Goal: Use online tool/utility: Utilize a website feature to perform a specific function

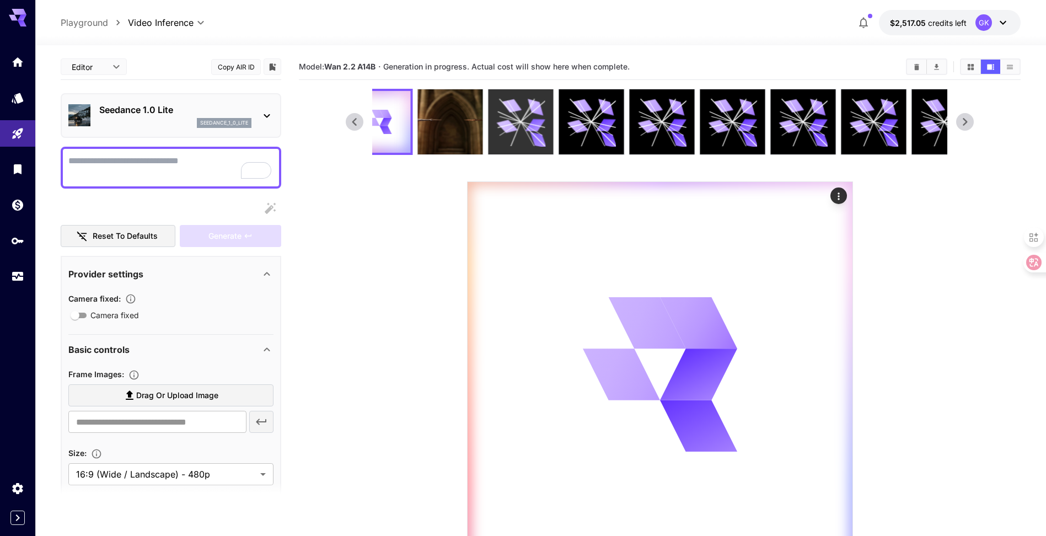
click at [527, 121] on icon at bounding box center [521, 122] width 49 height 49
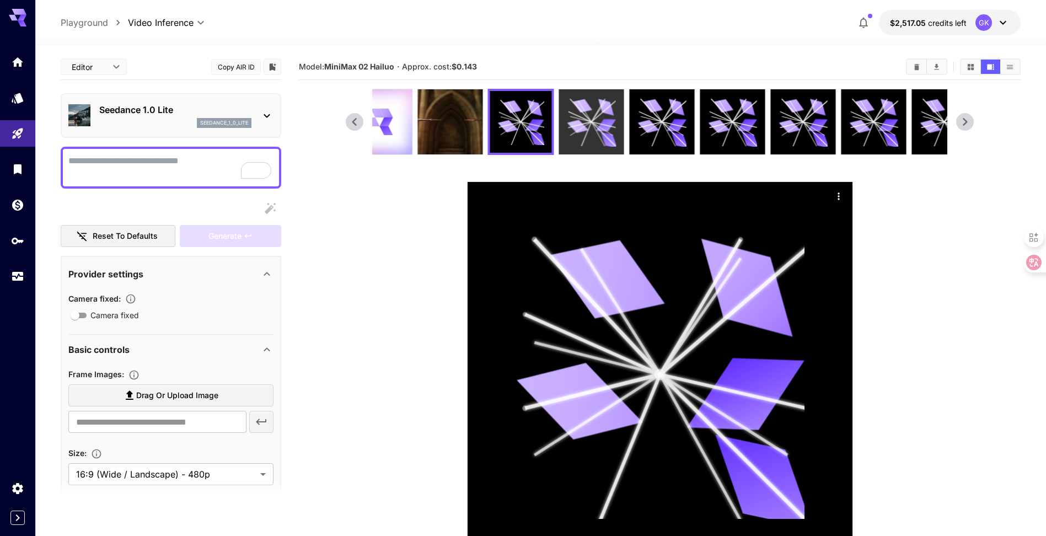
click at [573, 122] on icon at bounding box center [578, 127] width 22 height 16
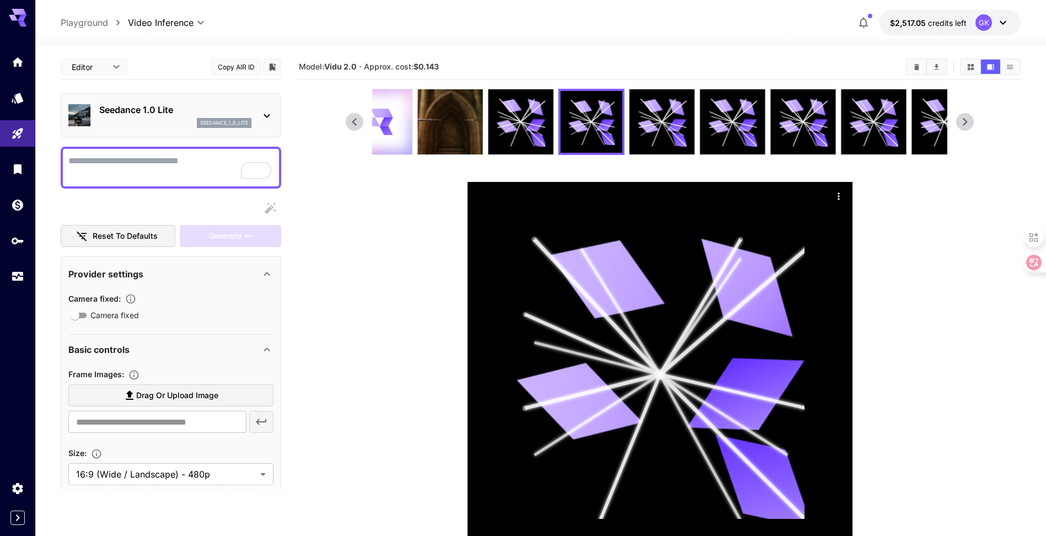
click at [964, 121] on icon at bounding box center [965, 122] width 17 height 17
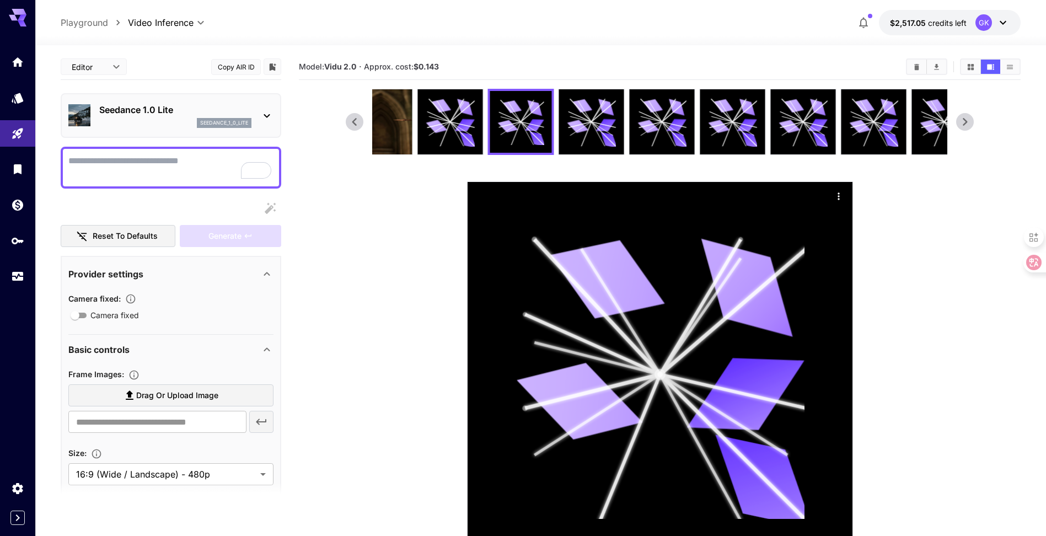
click at [964, 121] on icon at bounding box center [965, 122] width 17 height 17
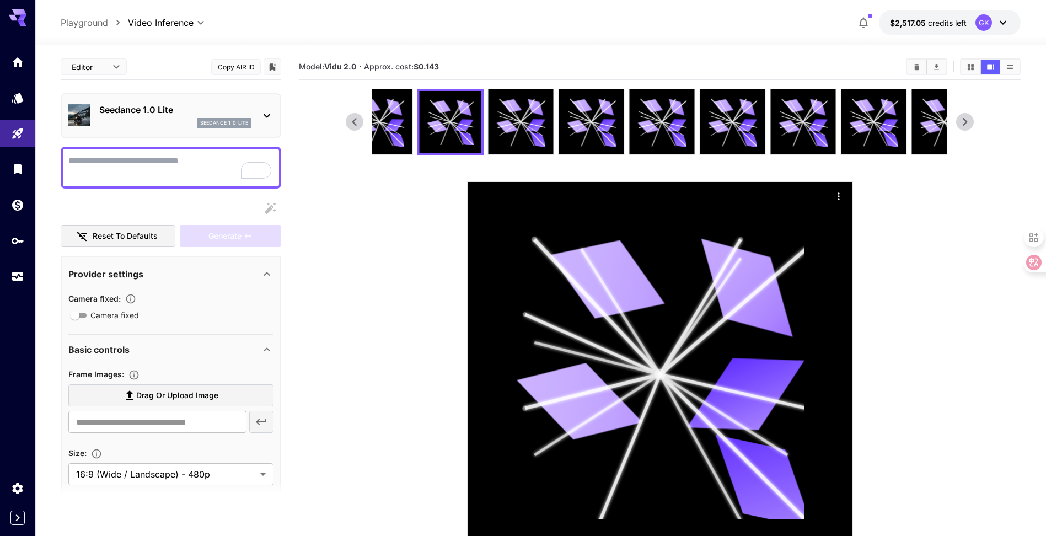
click at [964, 121] on icon at bounding box center [965, 122] width 17 height 17
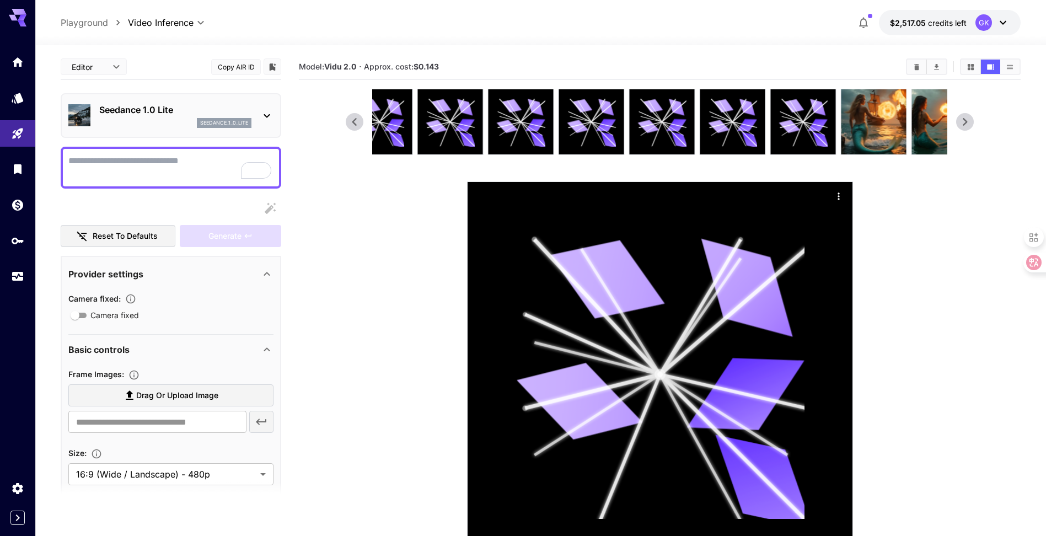
click at [964, 121] on icon at bounding box center [965, 122] width 17 height 17
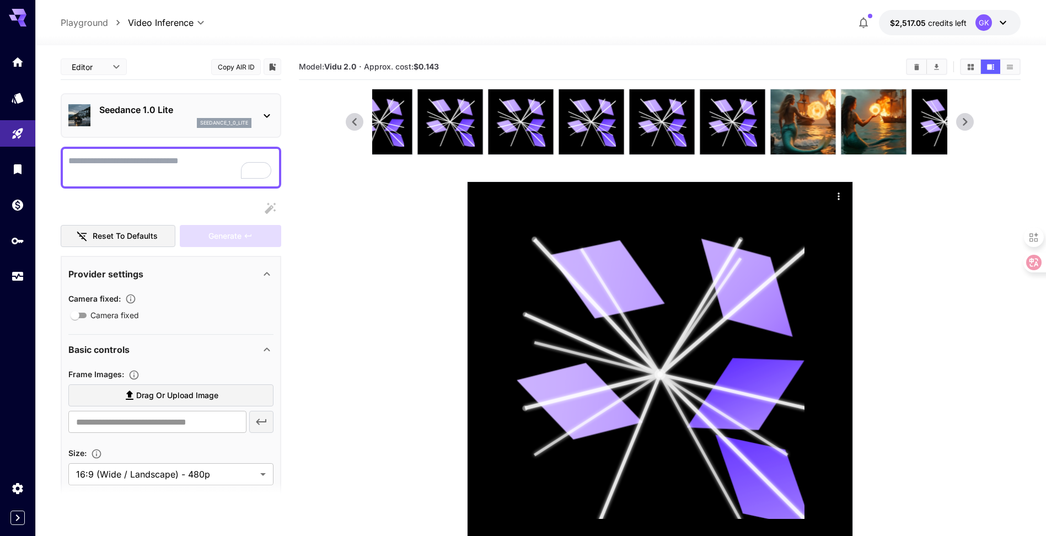
click at [964, 121] on icon at bounding box center [965, 122] width 17 height 17
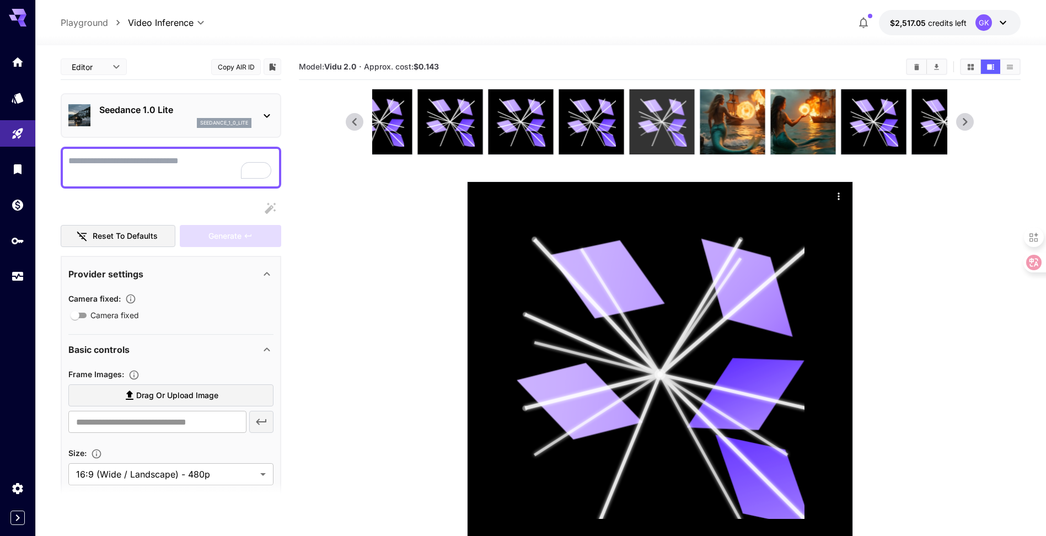
click at [642, 116] on icon at bounding box center [662, 122] width 49 height 49
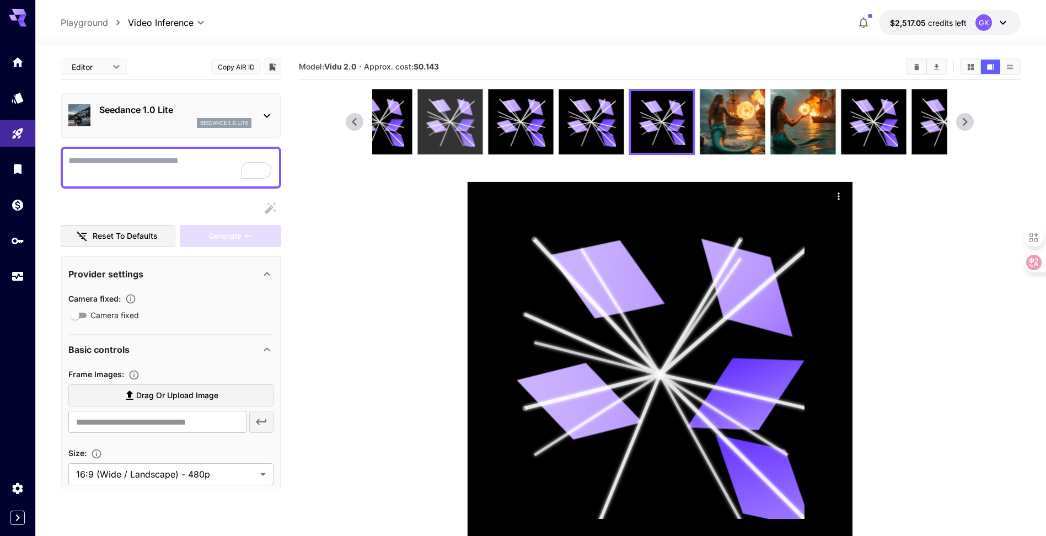
click at [447, 116] on icon at bounding box center [450, 122] width 49 height 49
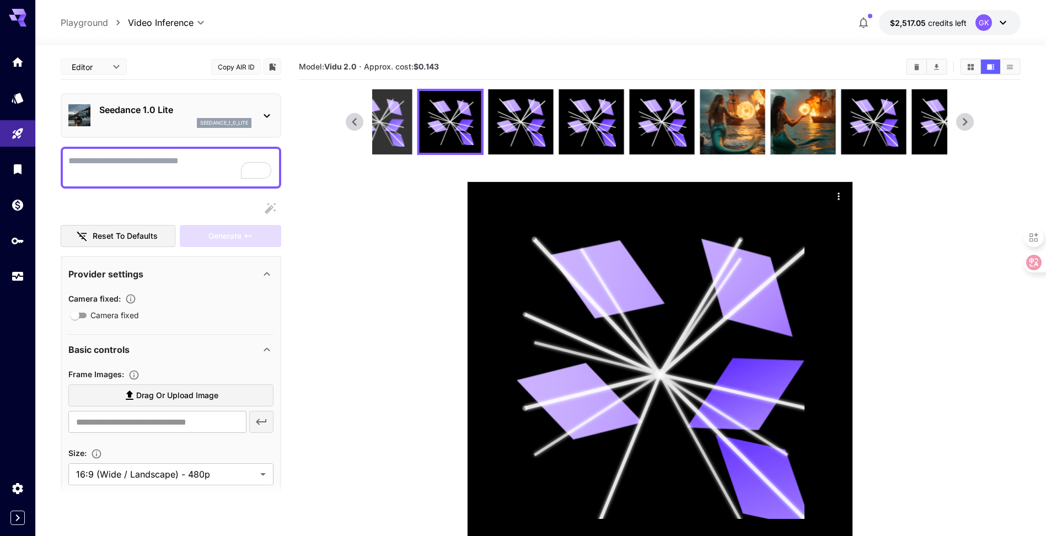
click at [405, 117] on div at bounding box center [379, 121] width 65 height 65
click at [346, 120] on icon at bounding box center [354, 122] width 17 height 17
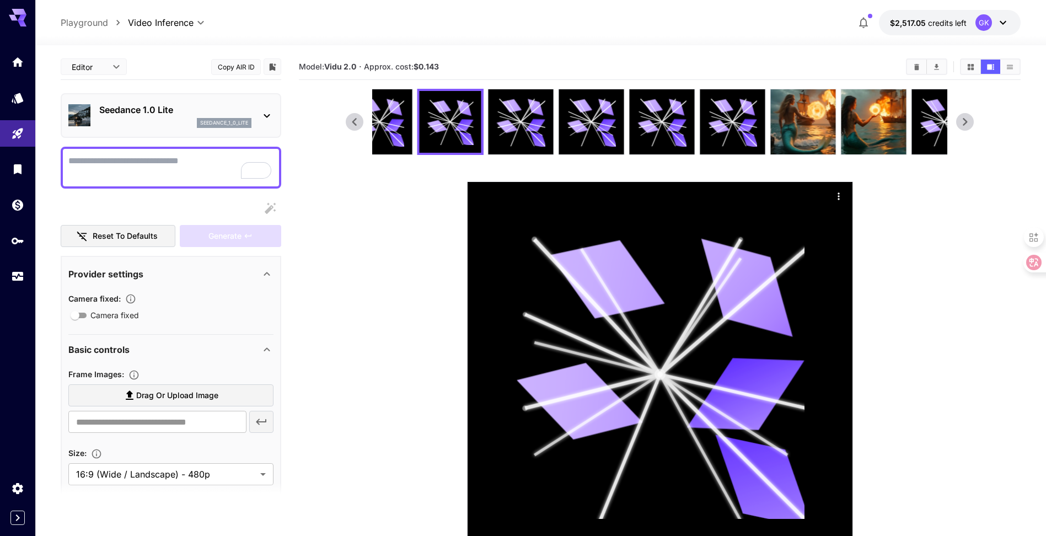
click at [346, 120] on icon at bounding box center [354, 122] width 17 height 17
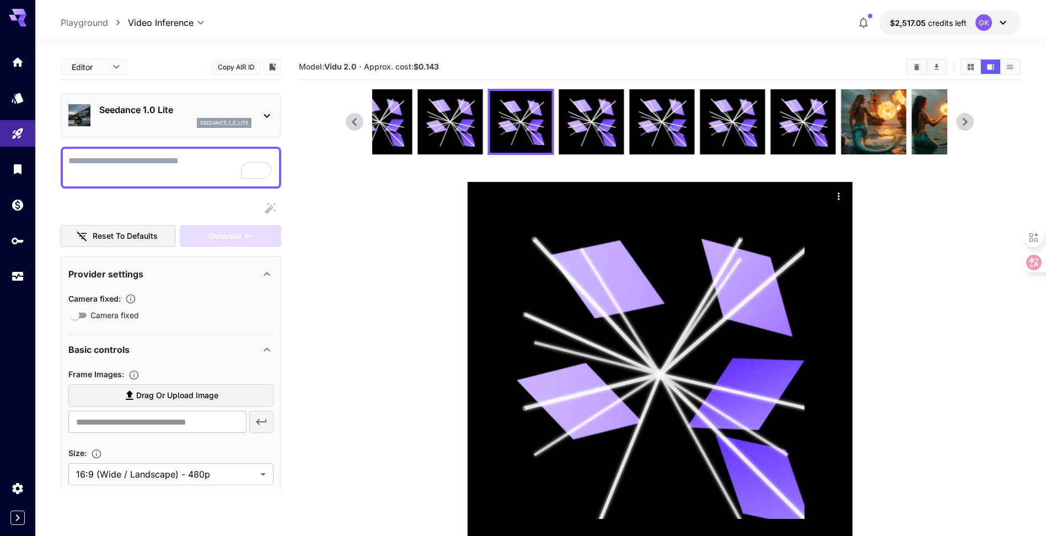
click at [346, 120] on icon at bounding box center [354, 122] width 17 height 17
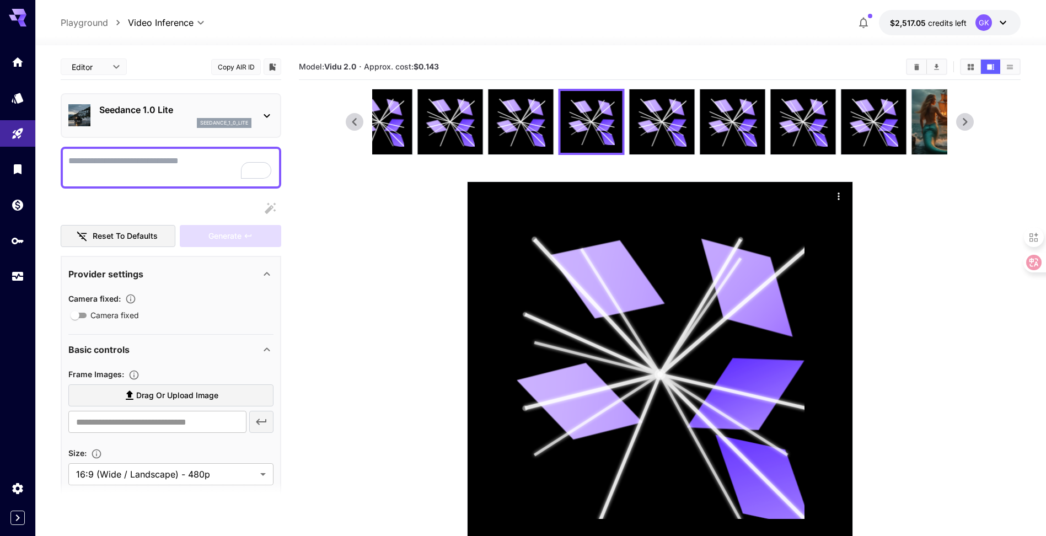
click at [346, 120] on icon at bounding box center [354, 122] width 17 height 17
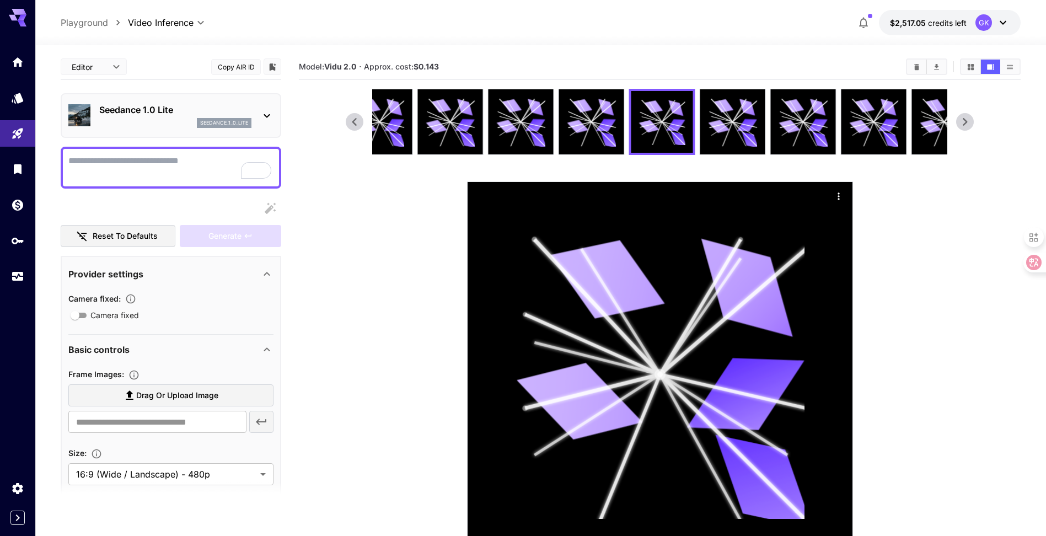
click at [346, 120] on icon at bounding box center [354, 122] width 17 height 17
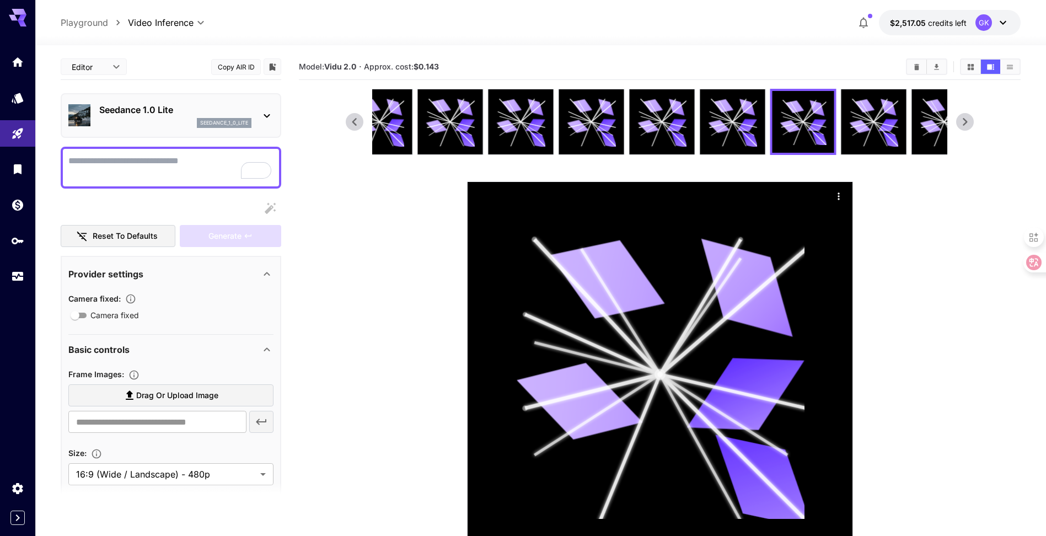
click at [346, 120] on icon at bounding box center [354, 122] width 17 height 17
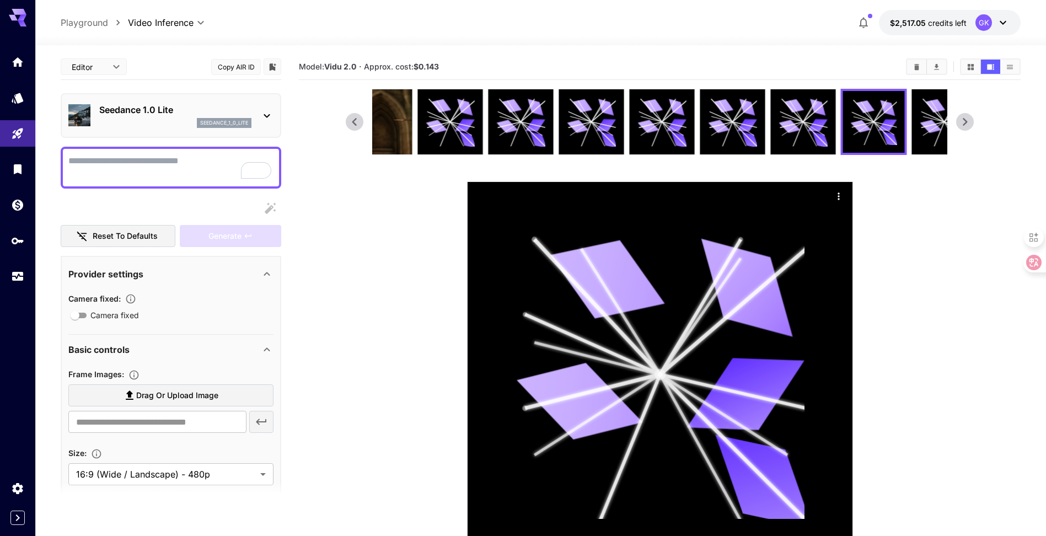
click at [346, 120] on icon at bounding box center [354, 122] width 17 height 17
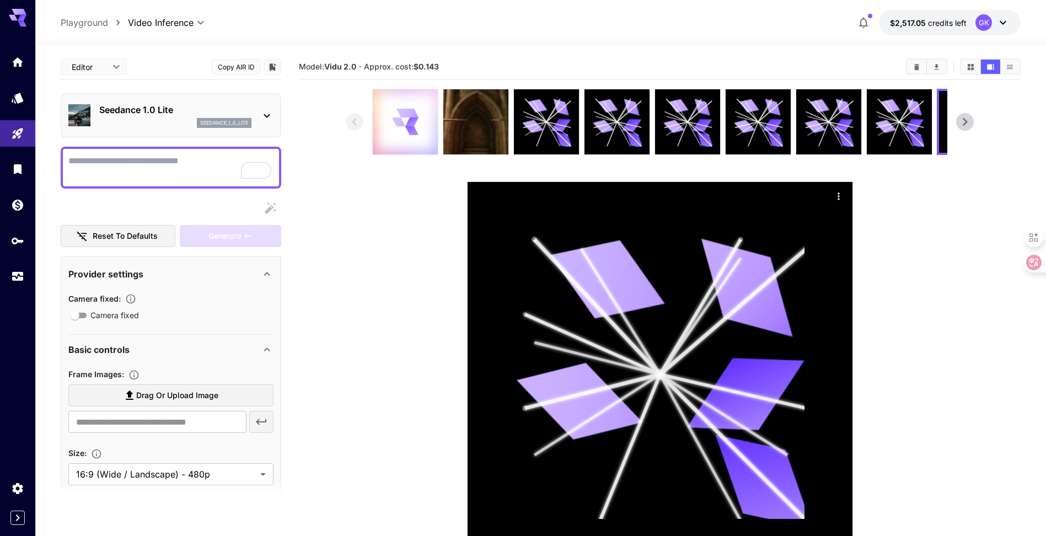
click at [393, 120] on icon at bounding box center [406, 122] width 26 height 26
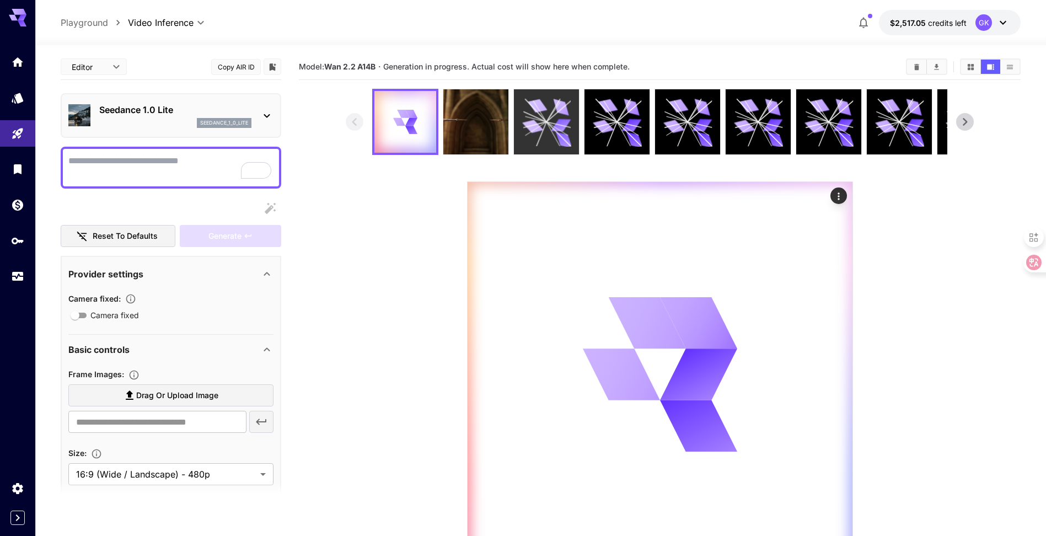
click at [546, 122] on circle at bounding box center [547, 122] width 2 height 2
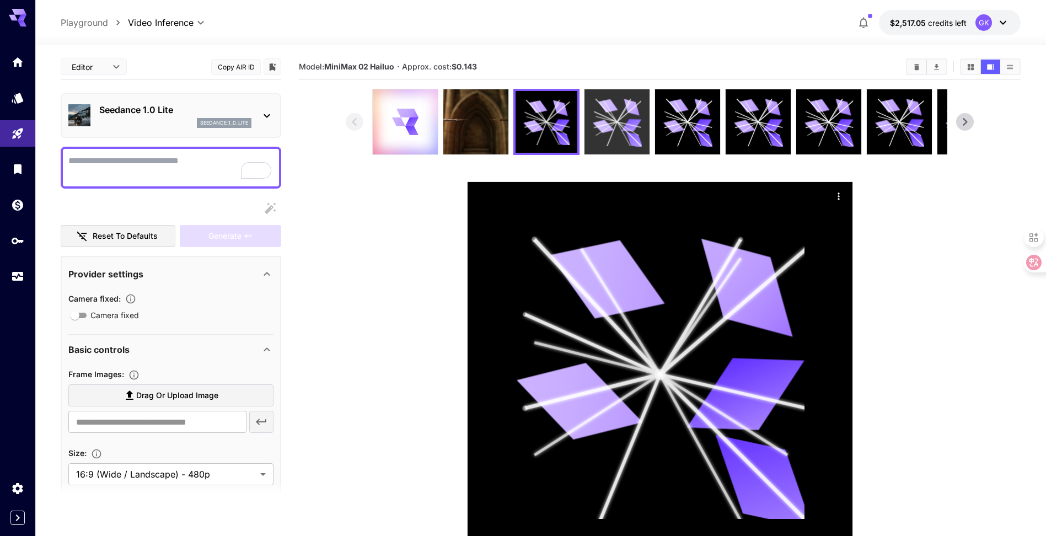
click at [608, 116] on icon at bounding box center [617, 122] width 49 height 49
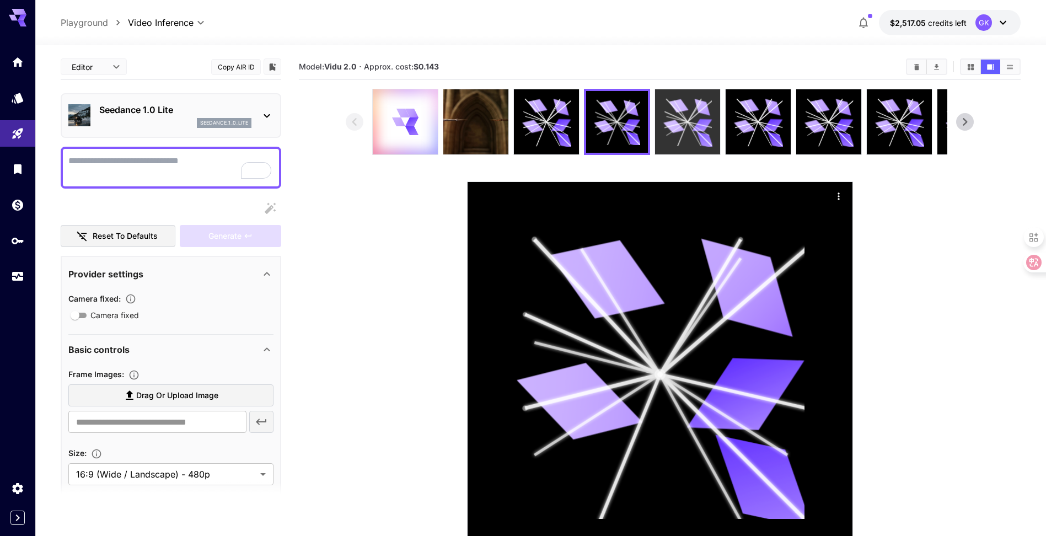
click at [686, 105] on icon at bounding box center [687, 122] width 49 height 49
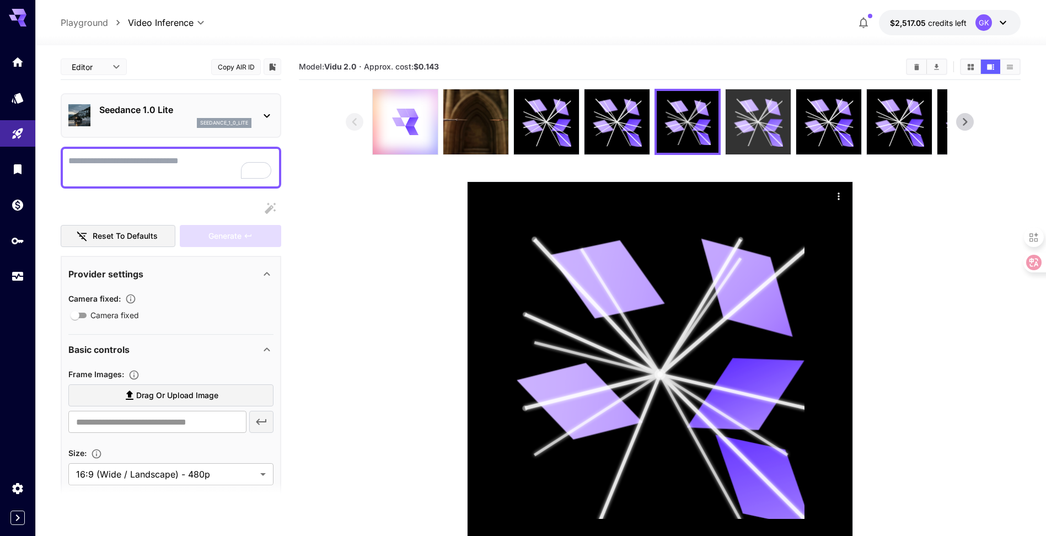
click at [739, 116] on icon at bounding box center [758, 122] width 49 height 49
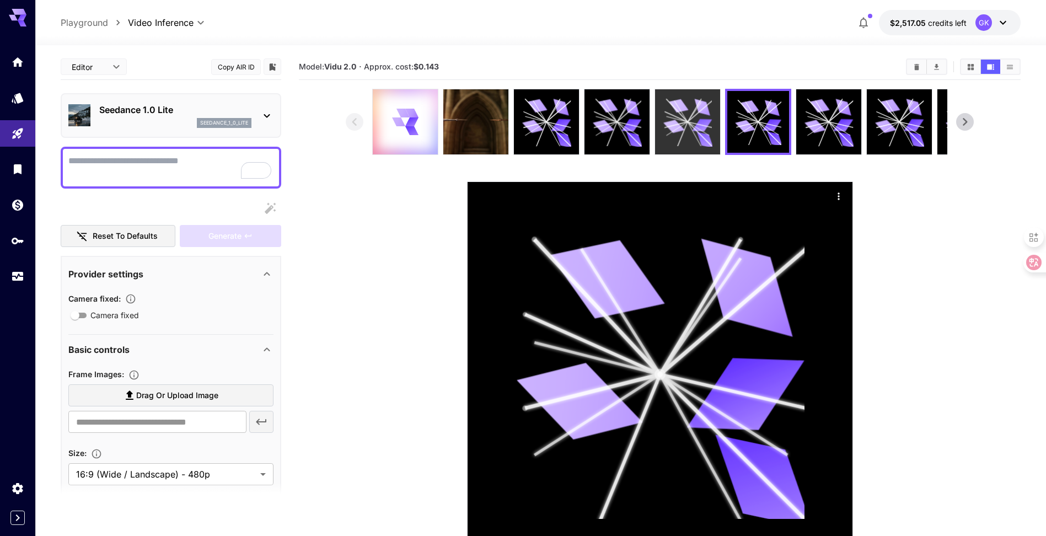
click at [706, 116] on icon at bounding box center [687, 122] width 49 height 49
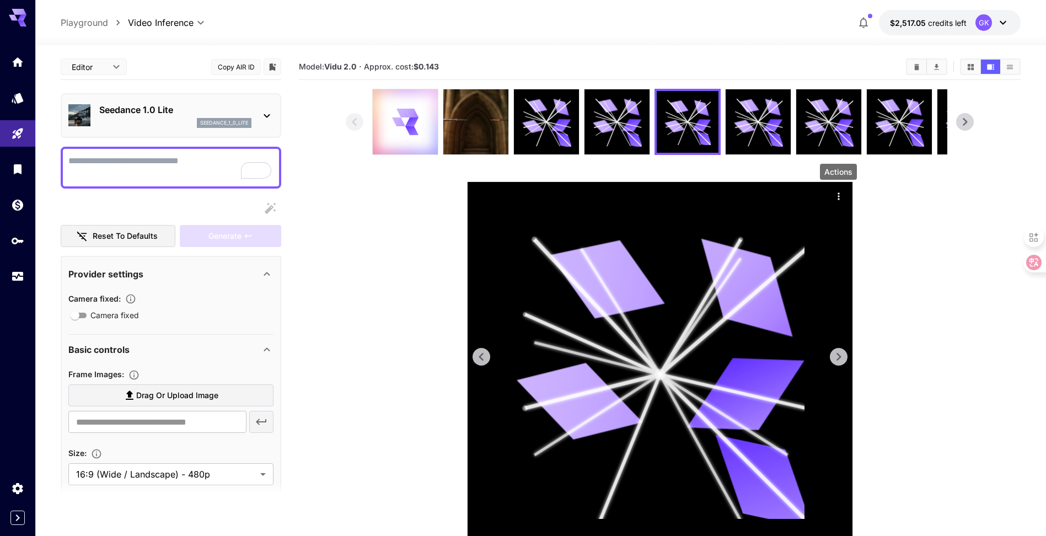
click at [843, 191] on icon "Actions" at bounding box center [838, 196] width 11 height 11
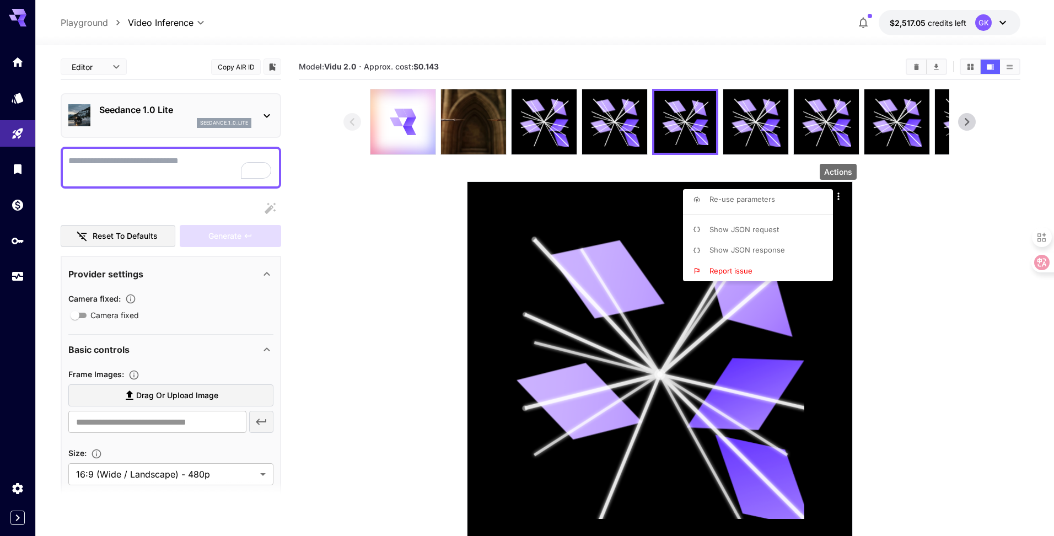
click at [770, 198] on span "Re-use parameters" at bounding box center [743, 199] width 66 height 9
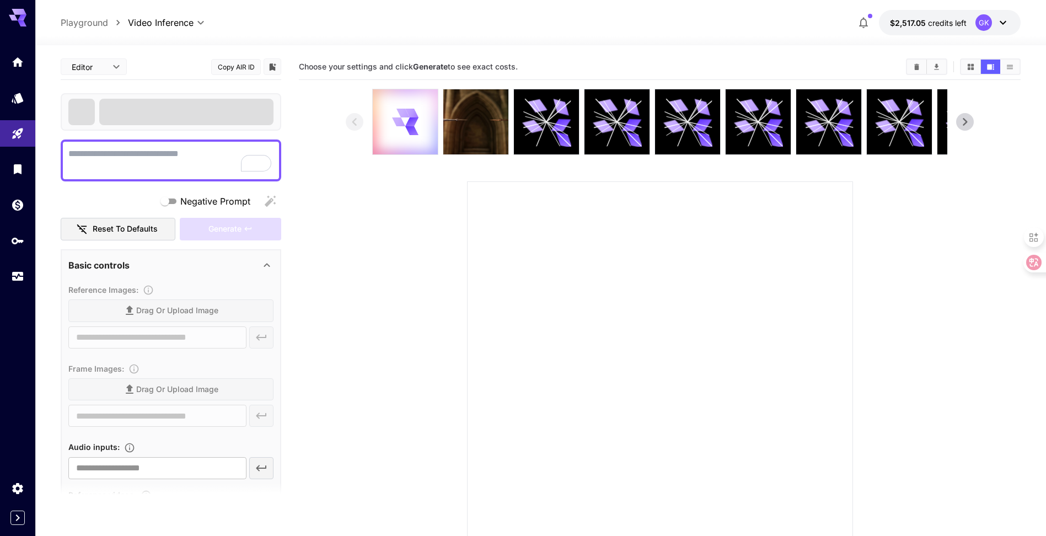
type textarea "**********"
type input "**********"
type input "****"
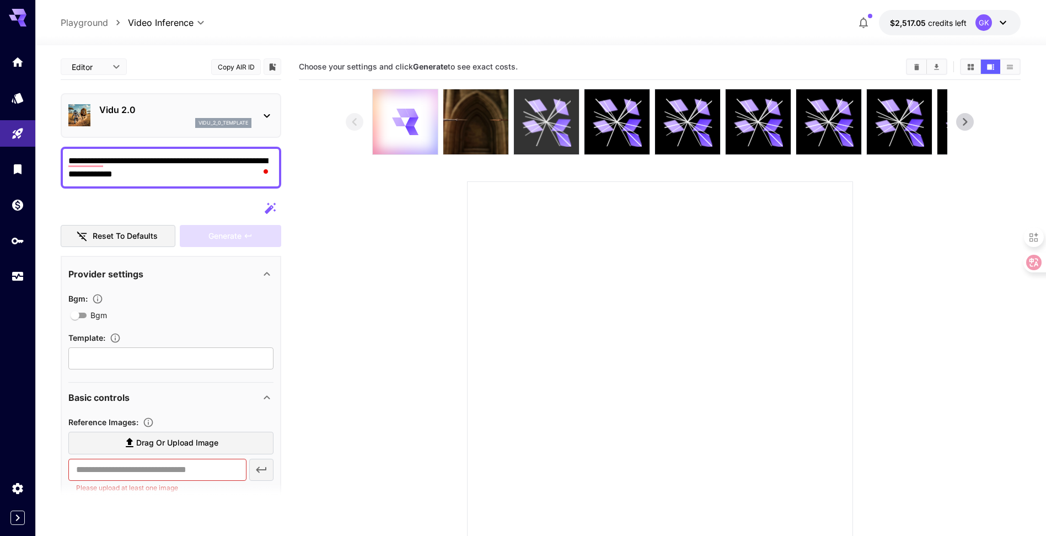
click at [557, 130] on icon at bounding box center [561, 125] width 20 height 13
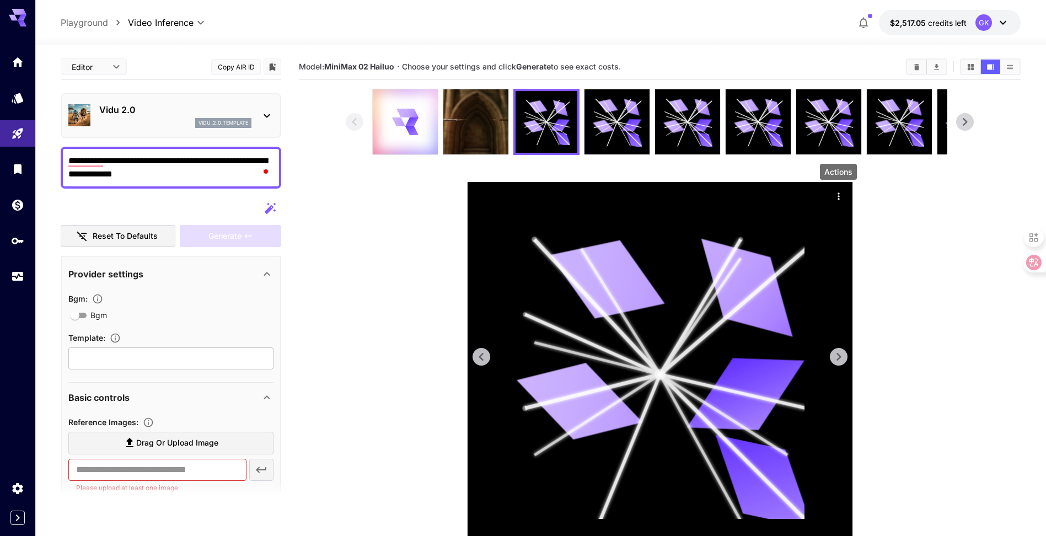
click at [838, 201] on icon "Actions" at bounding box center [838, 196] width 11 height 11
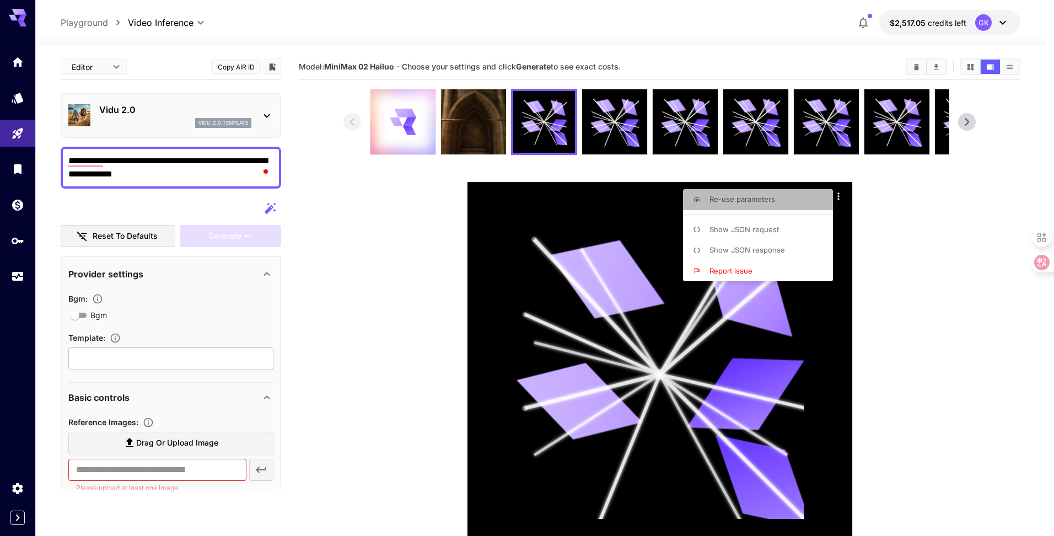
click at [745, 202] on span "Re-use parameters" at bounding box center [743, 199] width 66 height 9
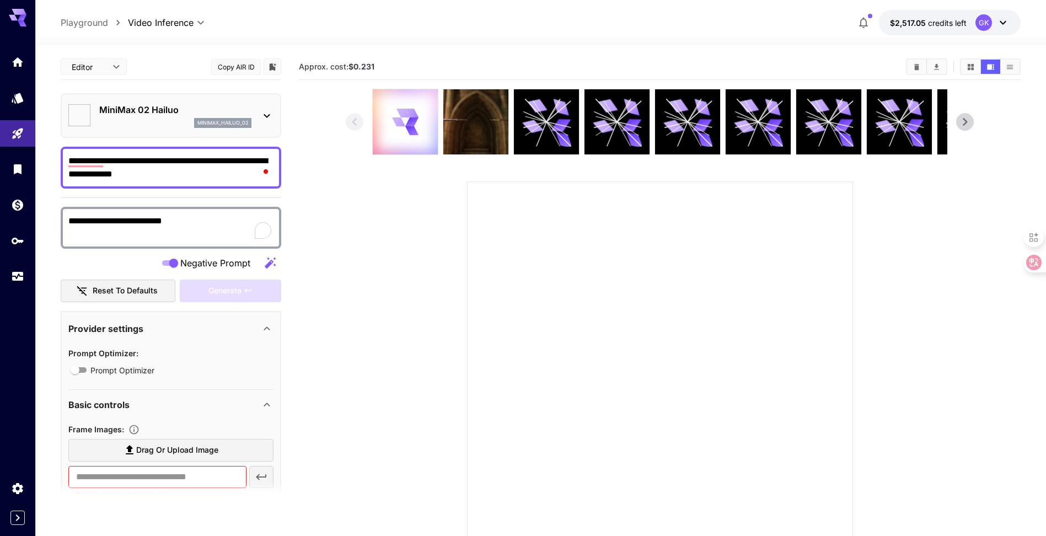
type textarea "**********"
type input "**********"
type input "***"
type input "*"
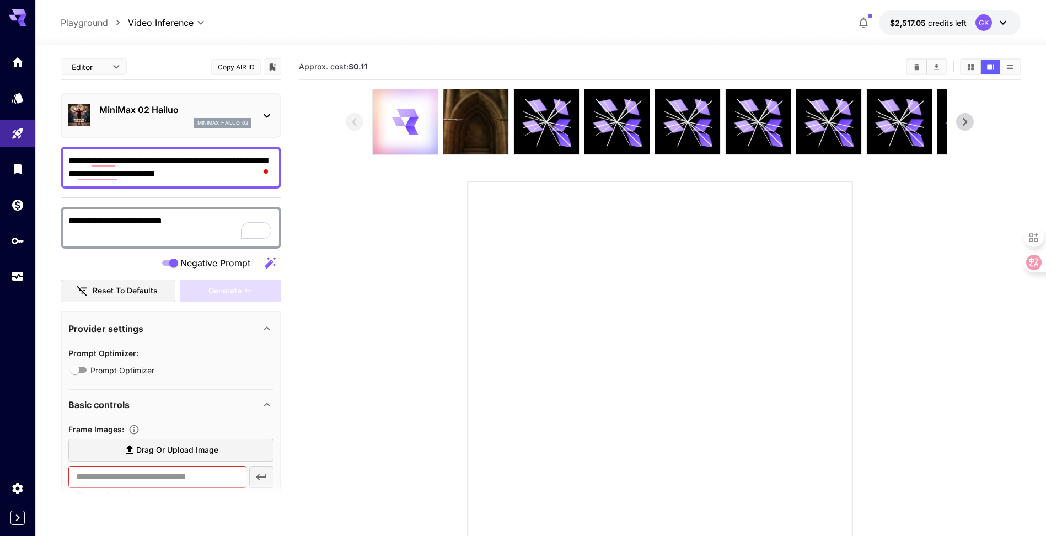
click at [169, 100] on div "MiniMax 02 Hailuo minimax_hailuo_02" at bounding box center [170, 116] width 205 height 34
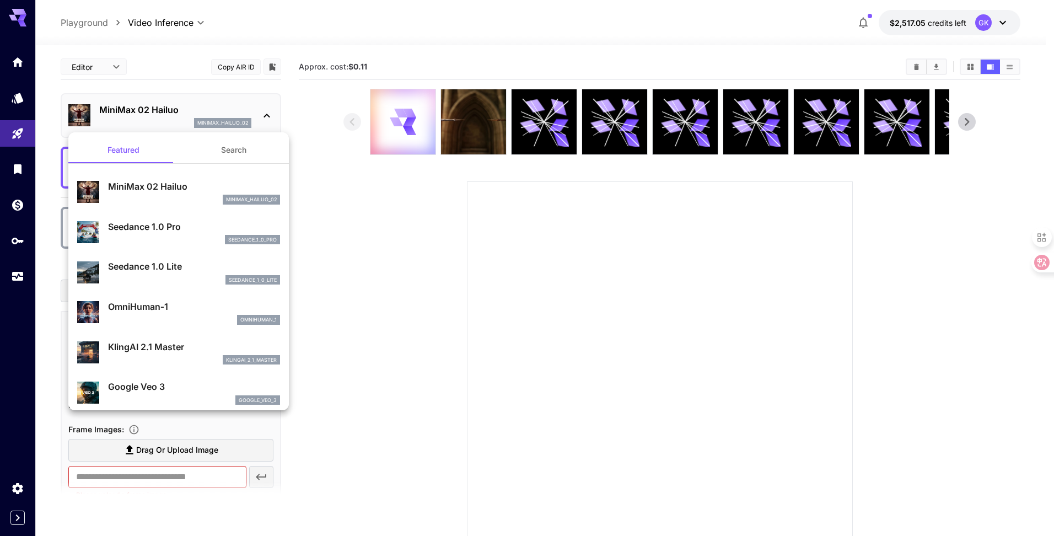
click at [169, 100] on div at bounding box center [527, 268] width 1054 height 536
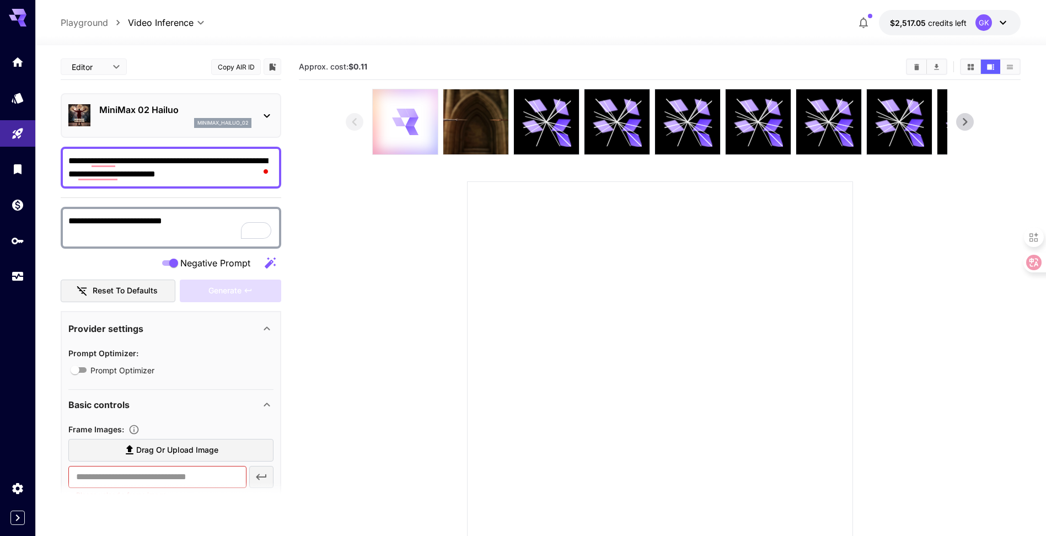
click at [388, 116] on div at bounding box center [405, 121] width 65 height 65
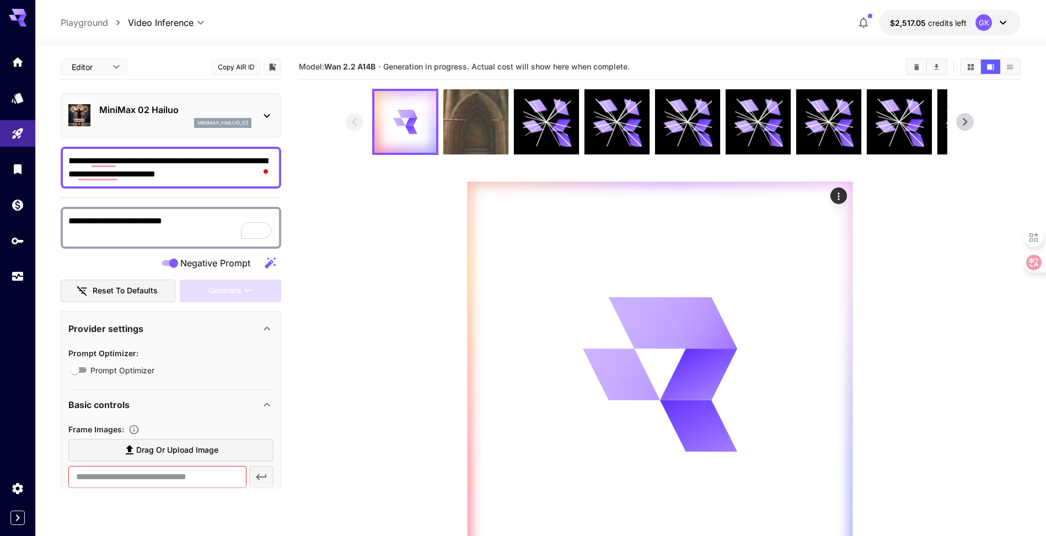
click at [472, 134] on img at bounding box center [475, 121] width 65 height 65
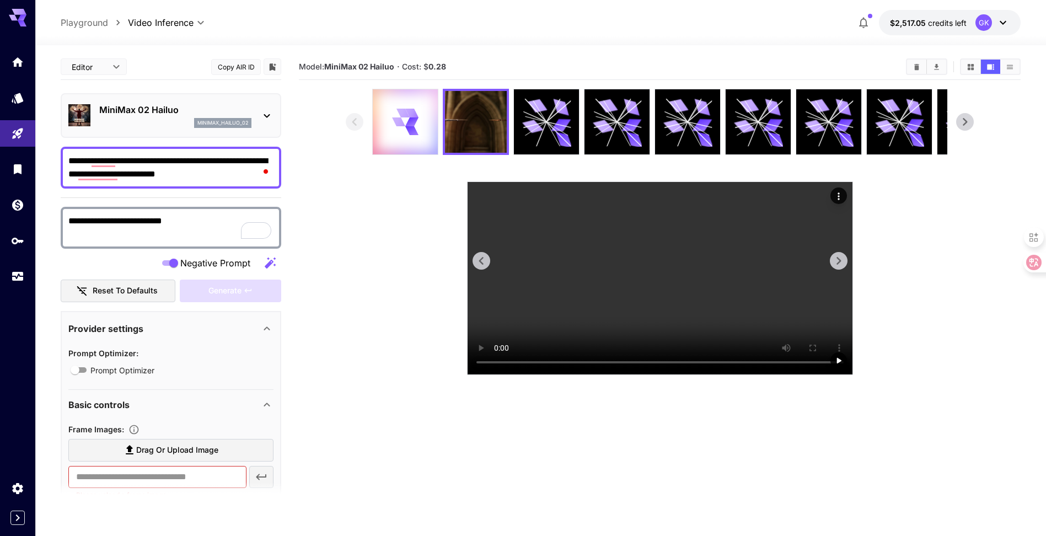
click at [640, 293] on video at bounding box center [660, 278] width 385 height 192
click at [535, 130] on icon at bounding box center [533, 127] width 22 height 16
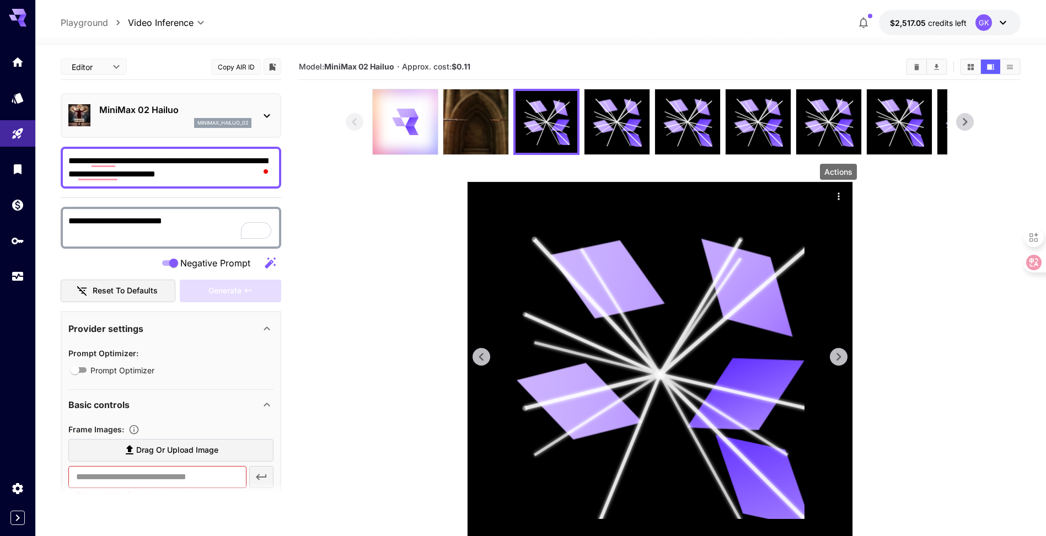
click at [841, 196] on icon "Actions" at bounding box center [838, 196] width 11 height 11
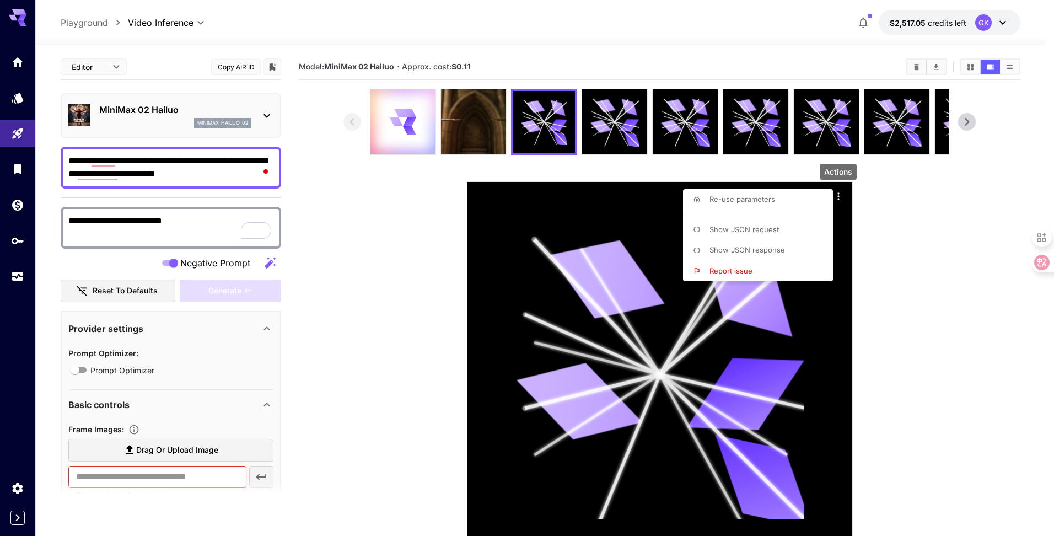
click at [775, 200] on li "Re-use parameters" at bounding box center [761, 199] width 157 height 21
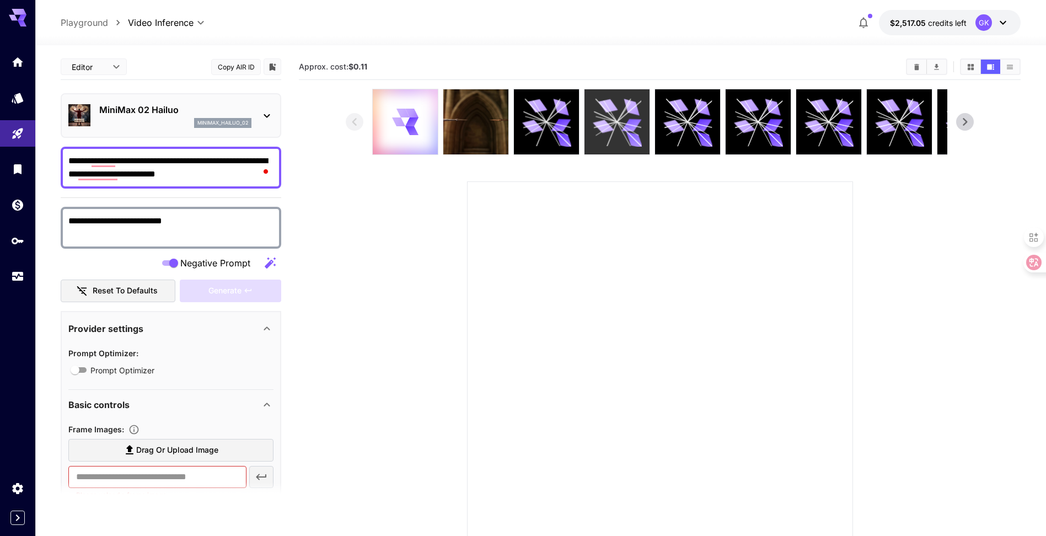
click at [614, 123] on icon at bounding box center [617, 122] width 49 height 49
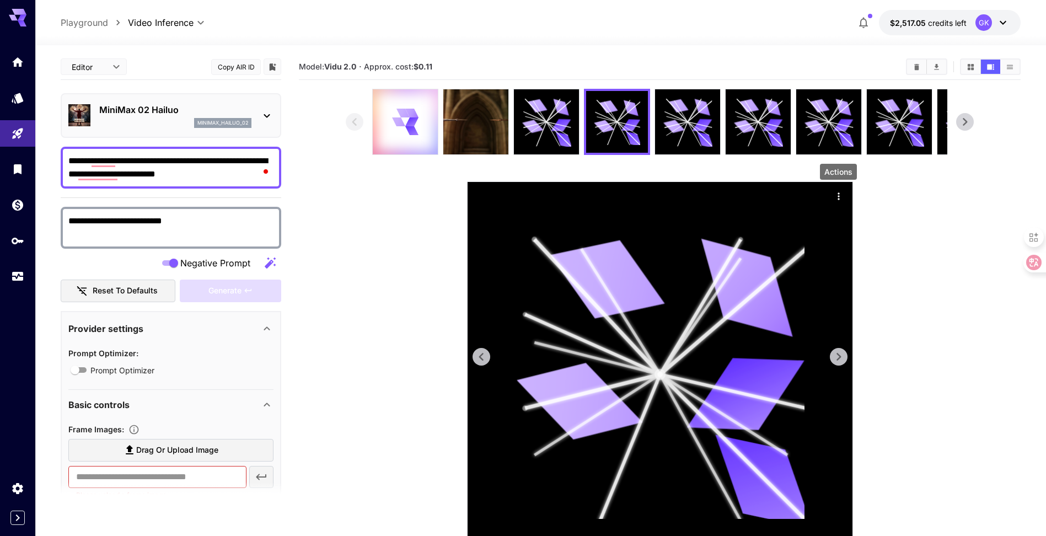
click at [834, 196] on icon "Actions" at bounding box center [838, 196] width 11 height 11
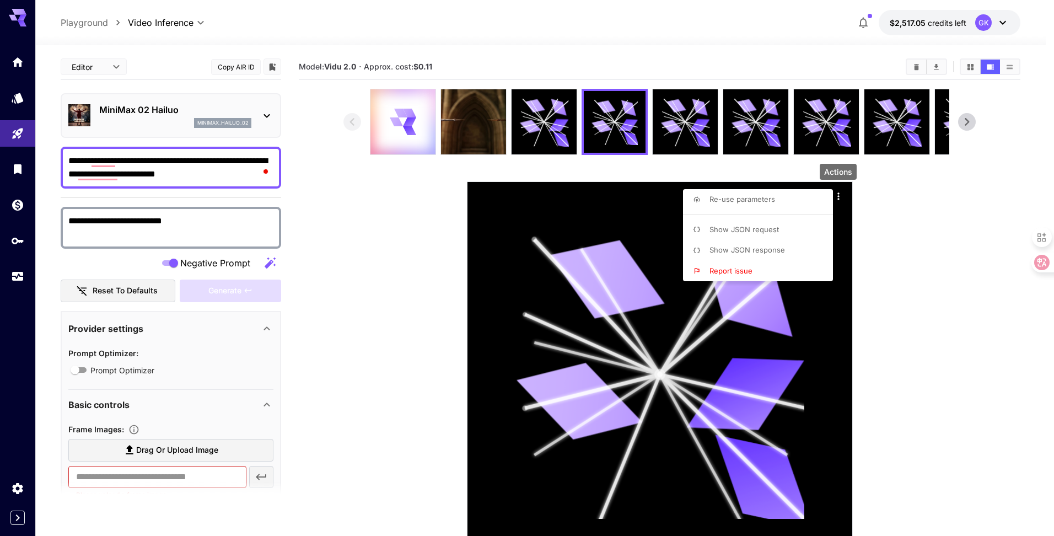
click at [756, 197] on span "Re-use parameters" at bounding box center [743, 199] width 66 height 9
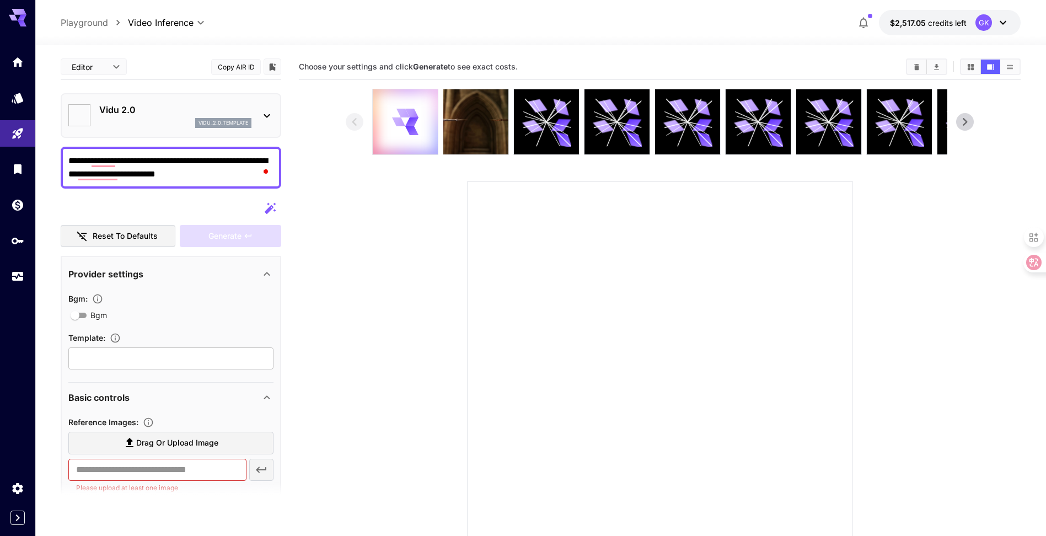
type textarea "**********"
type input "**********"
type input "****"
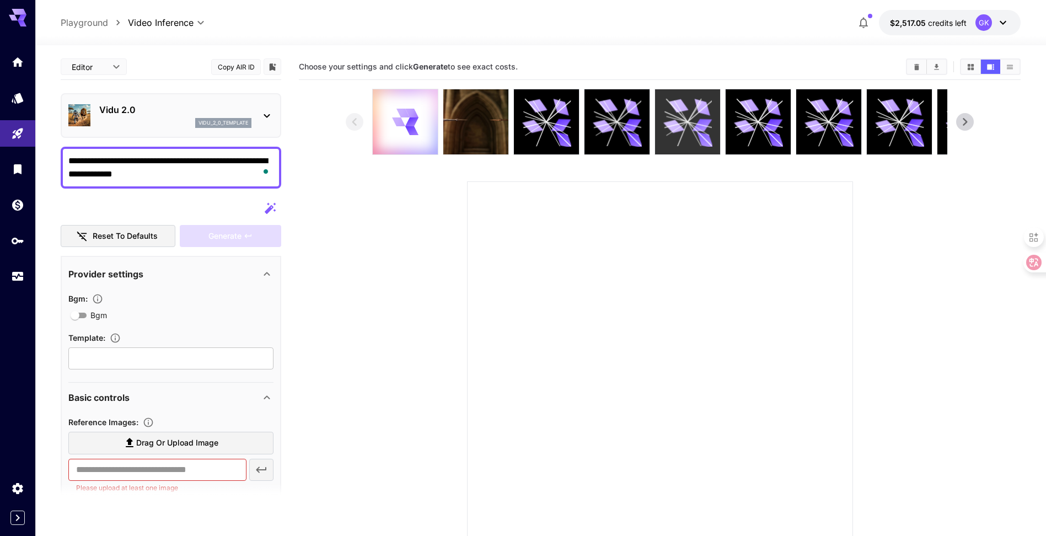
click at [672, 121] on icon at bounding box center [674, 127] width 22 height 16
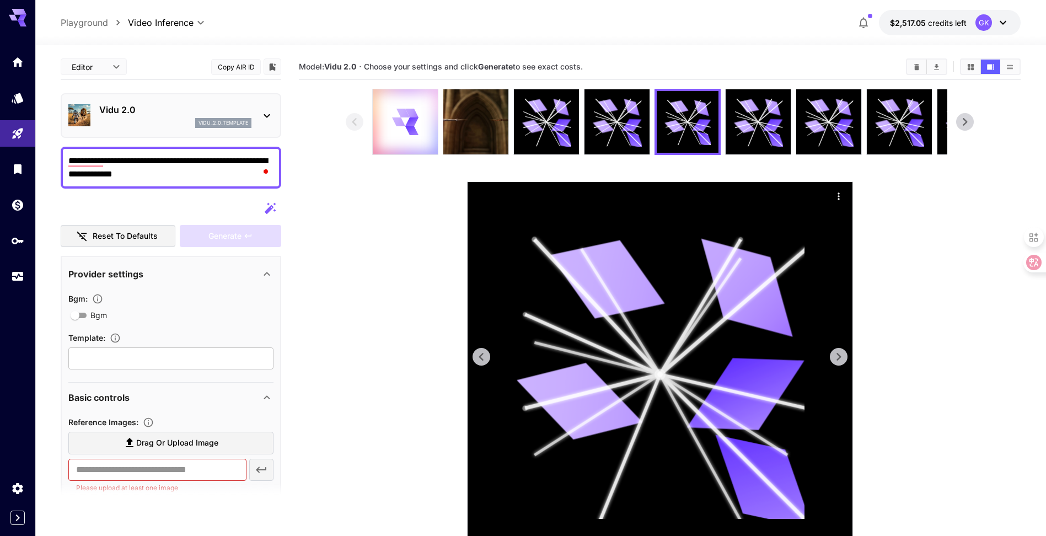
click at [840, 193] on icon "Actions" at bounding box center [838, 196] width 11 height 11
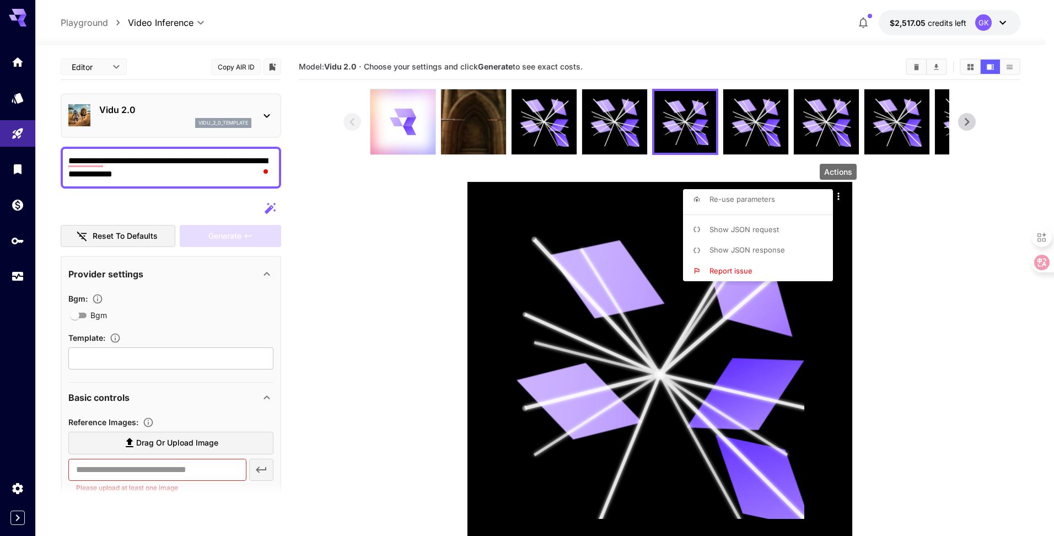
click at [765, 200] on span "Re-use parameters" at bounding box center [743, 199] width 66 height 9
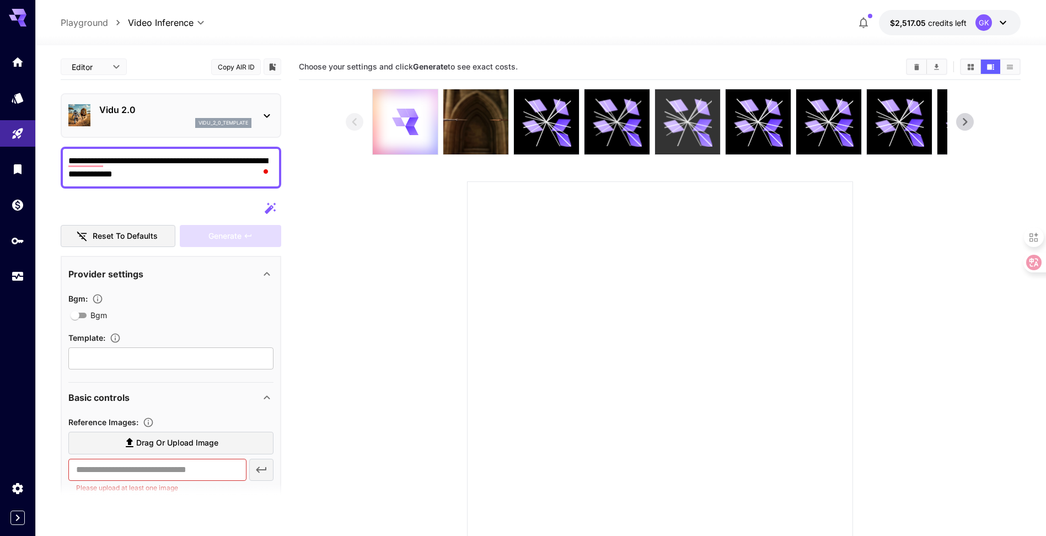
click at [698, 132] on icon at bounding box center [687, 122] width 49 height 49
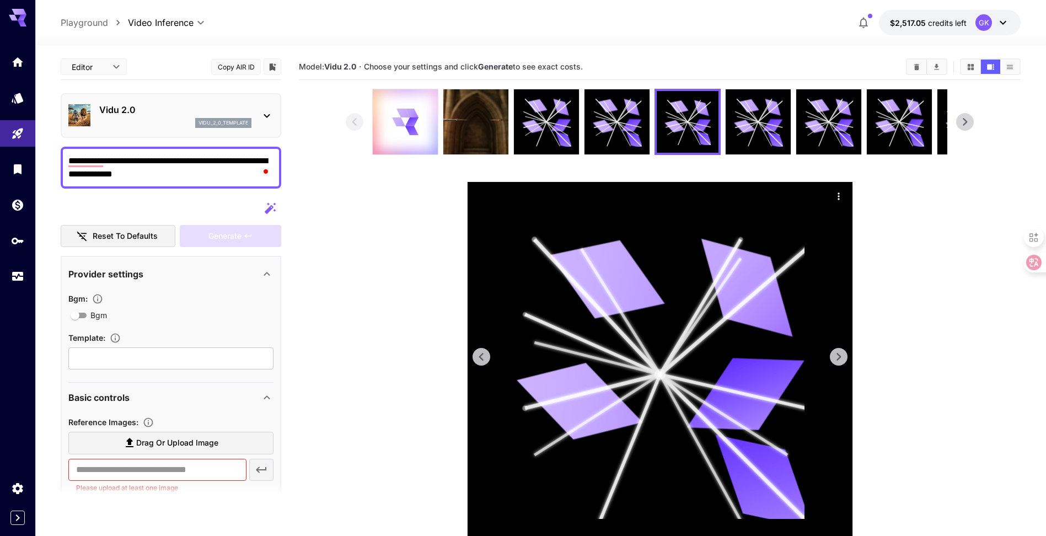
click at [840, 194] on icon "Actions" at bounding box center [838, 196] width 11 height 11
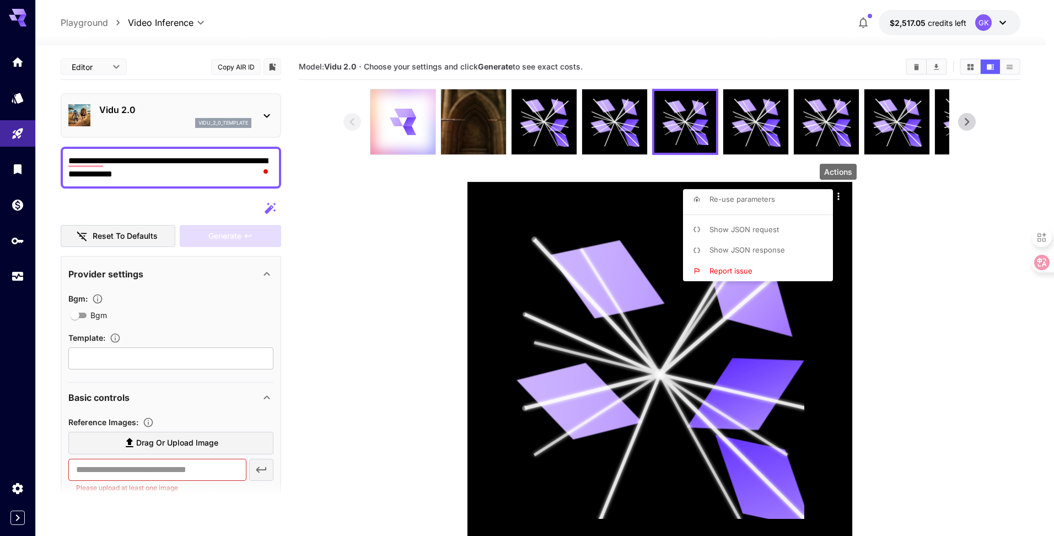
click at [775, 198] on li "Re-use parameters" at bounding box center [761, 199] width 157 height 21
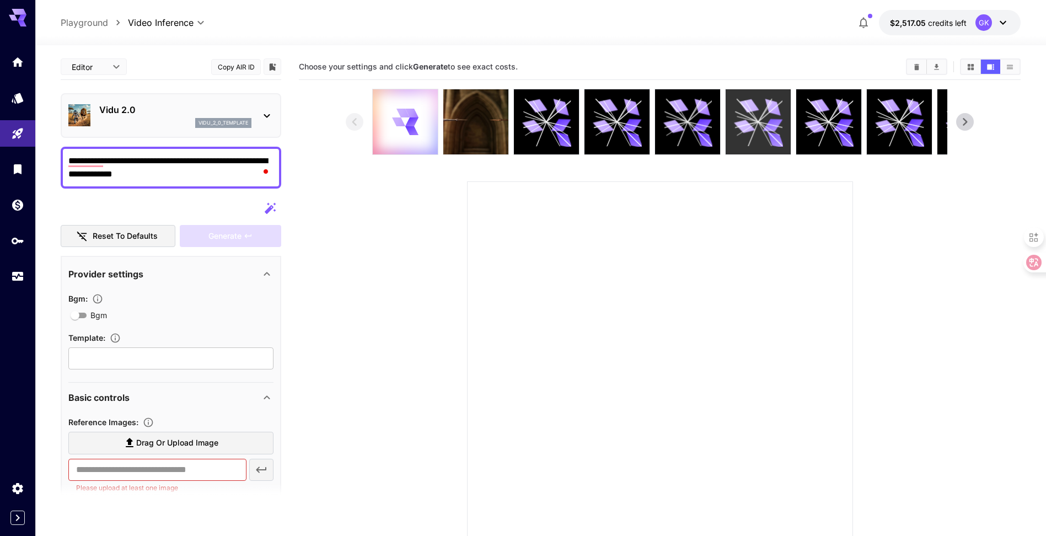
click at [746, 124] on icon at bounding box center [746, 125] width 23 height 6
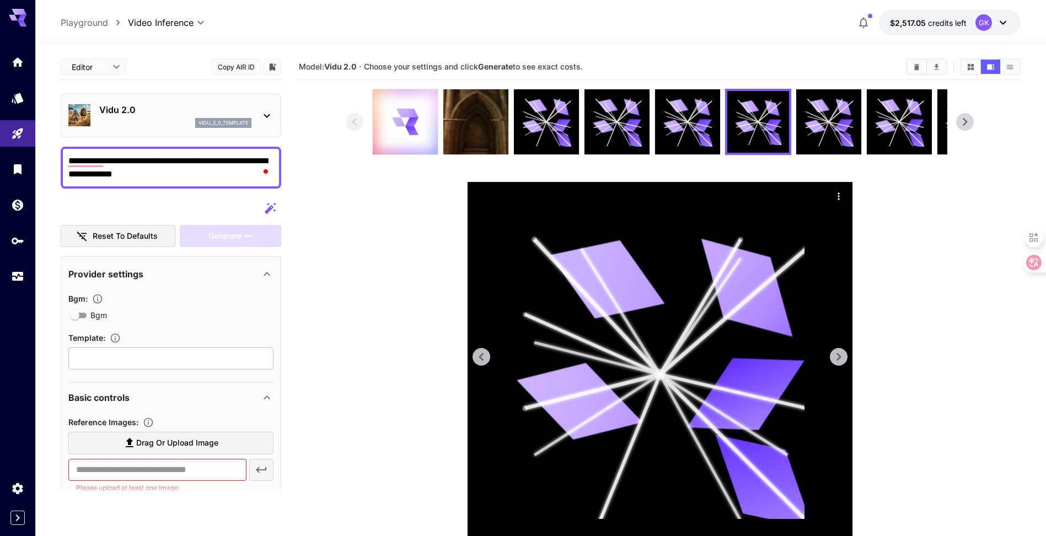
click at [849, 195] on div at bounding box center [660, 374] width 385 height 385
click at [837, 195] on icon "Actions" at bounding box center [838, 196] width 11 height 11
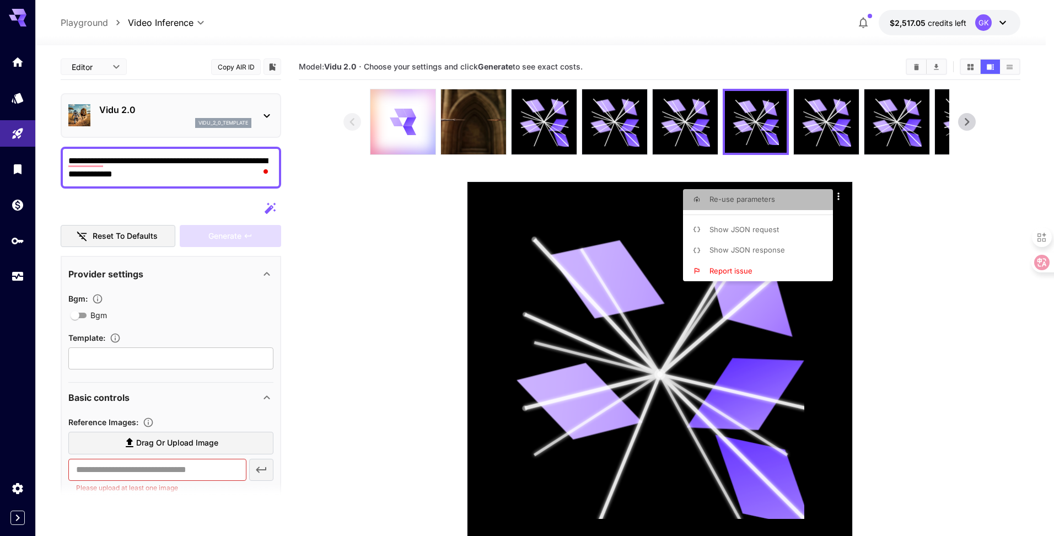
click at [798, 200] on li "Re-use parameters" at bounding box center [761, 199] width 157 height 21
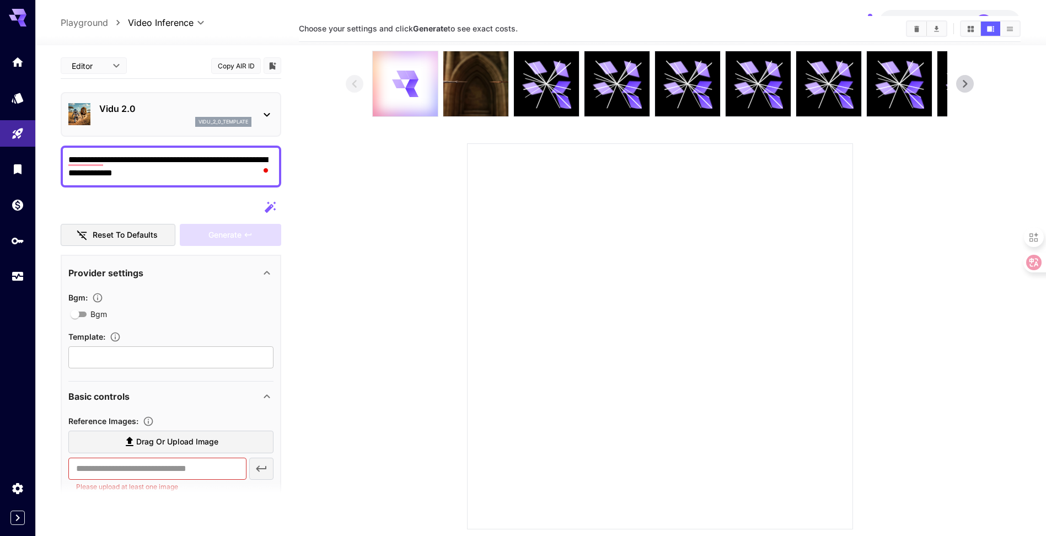
scroll to position [87, 0]
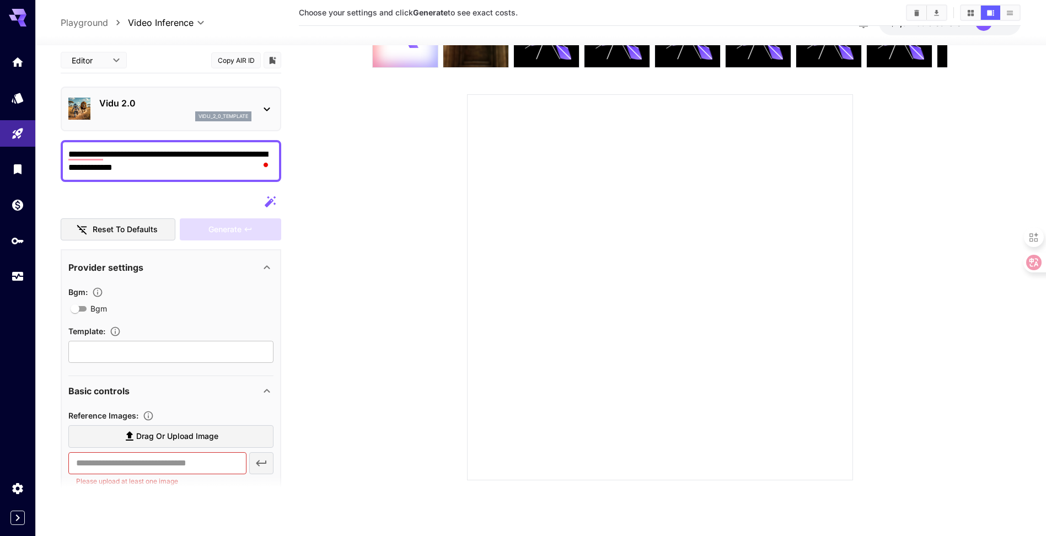
click at [399, 399] on section at bounding box center [659, 241] width 627 height 479
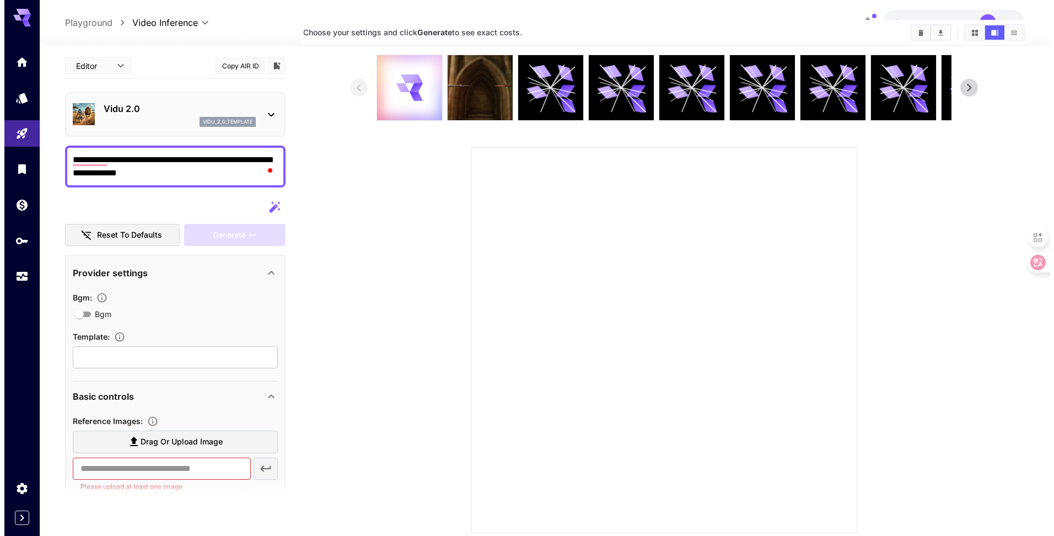
scroll to position [0, 0]
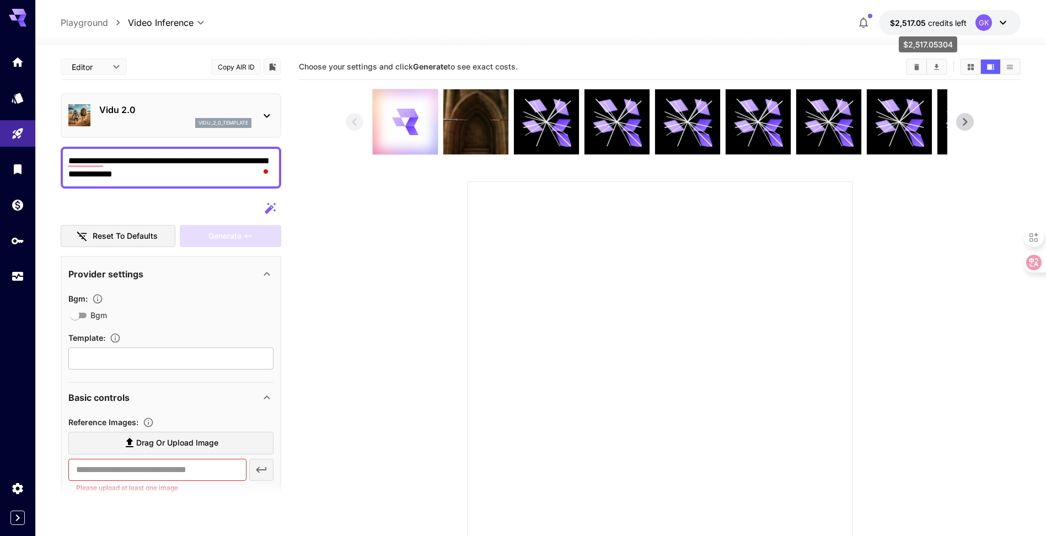
click at [911, 23] on span "$2,517.05" at bounding box center [909, 22] width 38 height 9
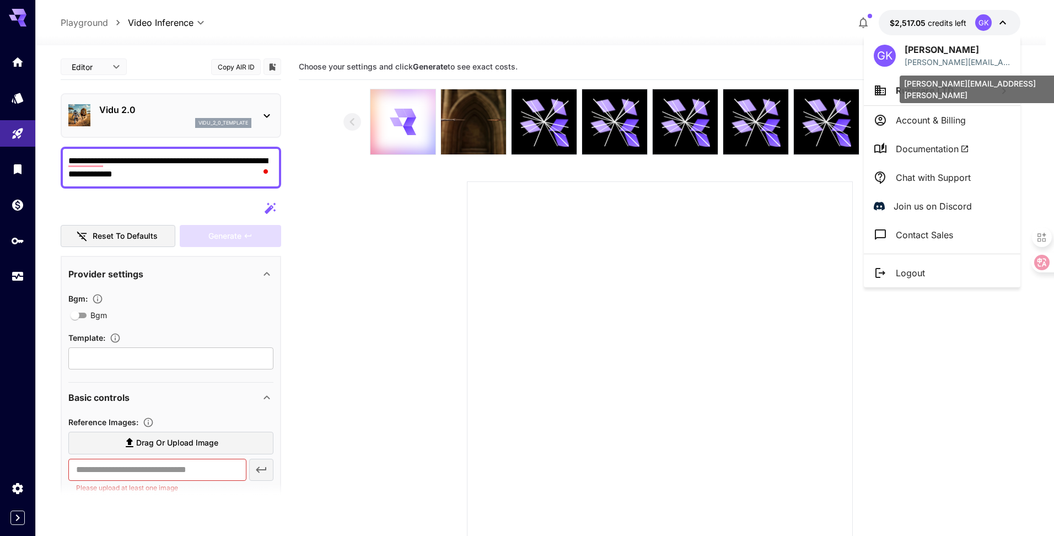
click at [917, 91] on div "[PERSON_NAME][EMAIL_ADDRESS][PERSON_NAME]" at bounding box center [982, 90] width 165 height 28
click at [873, 98] on li "Runware LTD" at bounding box center [942, 91] width 157 height 30
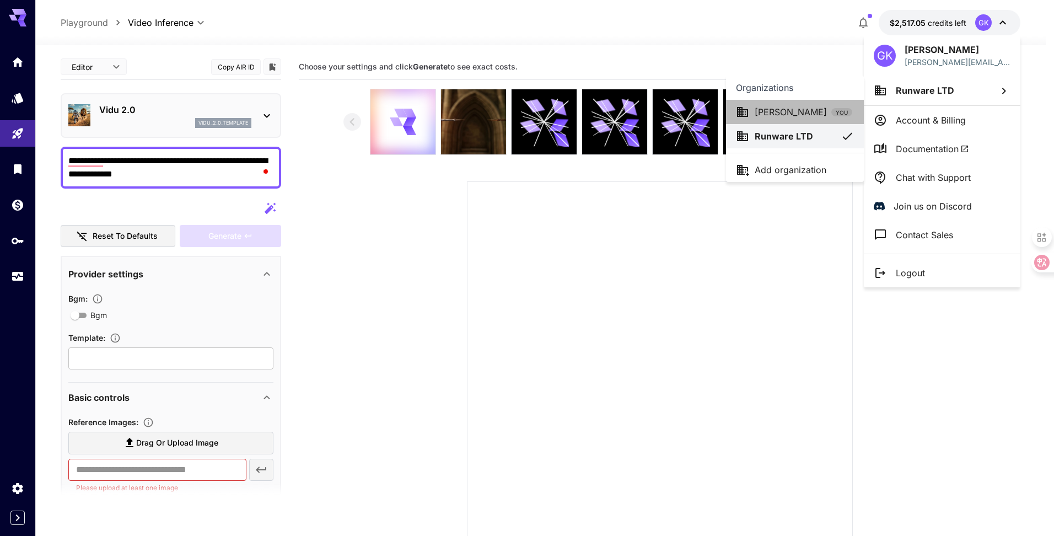
click at [793, 117] on p "[PERSON_NAME]" at bounding box center [791, 111] width 72 height 13
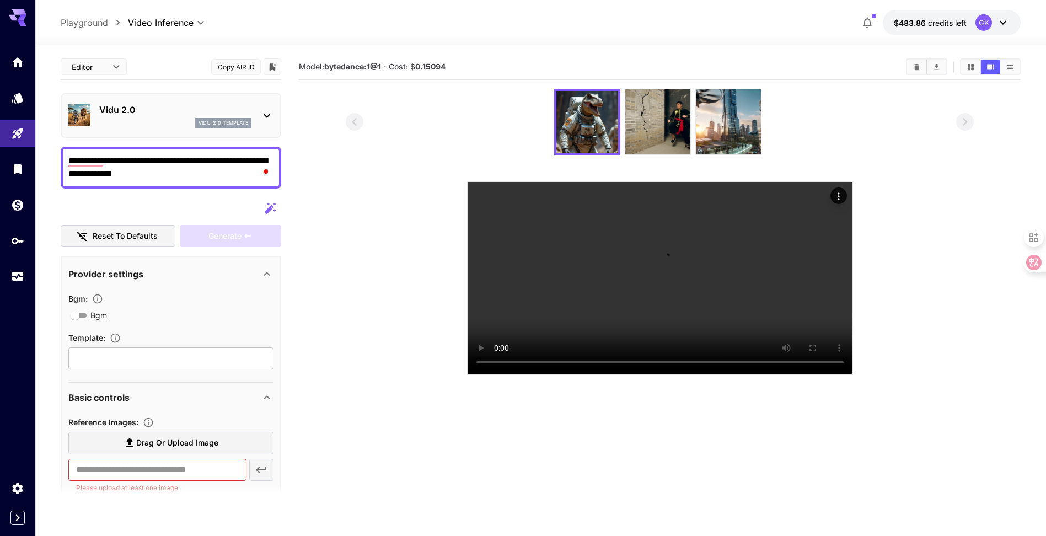
click at [946, 25] on span "credits left" at bounding box center [947, 22] width 39 height 9
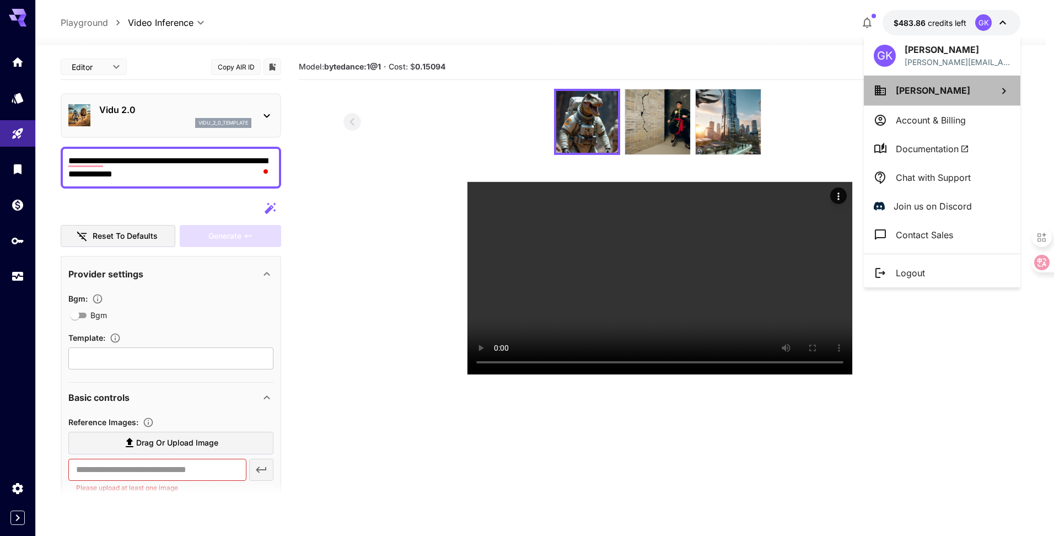
click at [914, 99] on li "[PERSON_NAME]" at bounding box center [942, 91] width 157 height 30
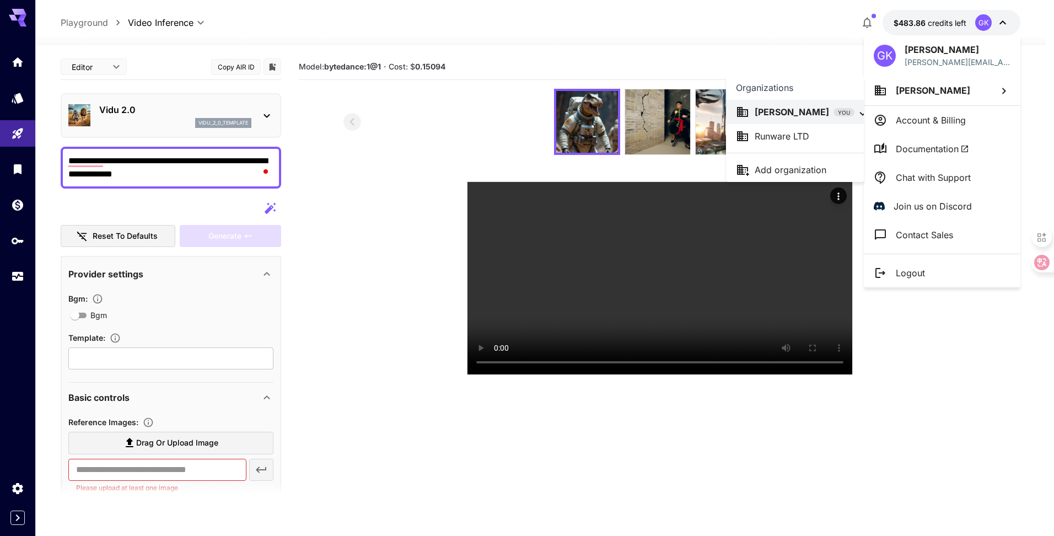
click at [796, 141] on p "Runware LTD" at bounding box center [782, 136] width 55 height 13
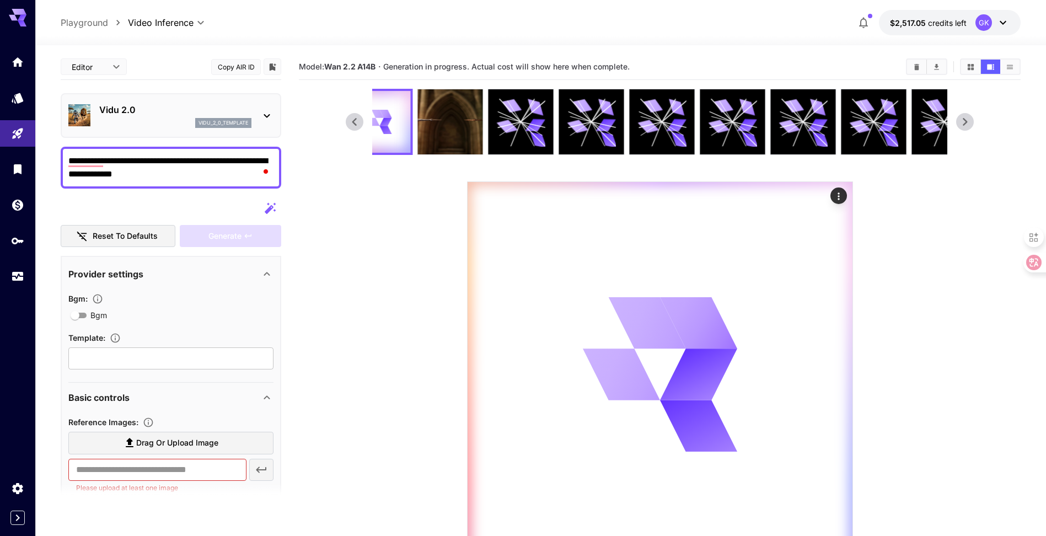
click at [162, 15] on div "**********" at bounding box center [541, 22] width 960 height 25
click at [141, 116] on div "Vidu 2.0 vidu_2_0_template" at bounding box center [175, 115] width 152 height 25
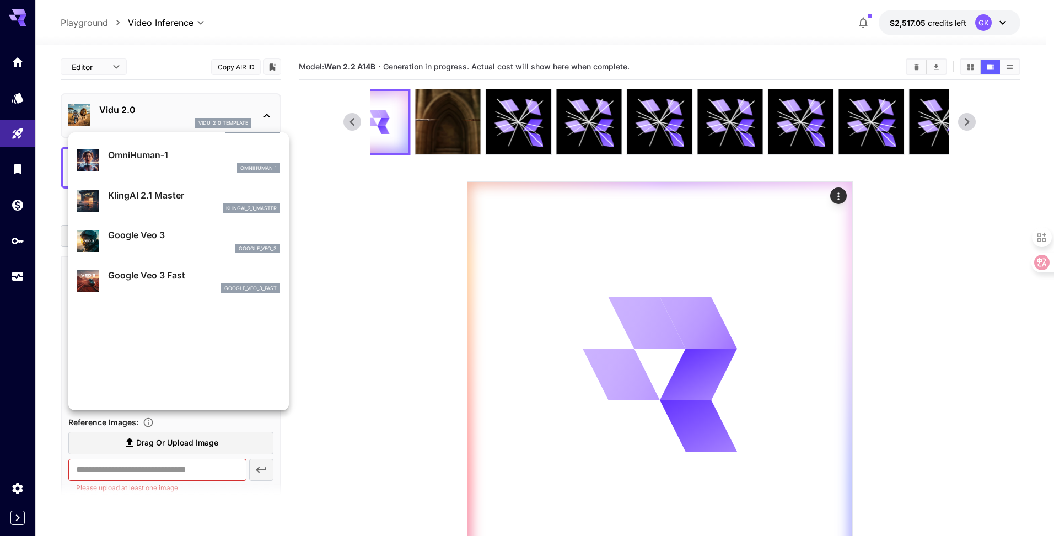
scroll to position [165, 0]
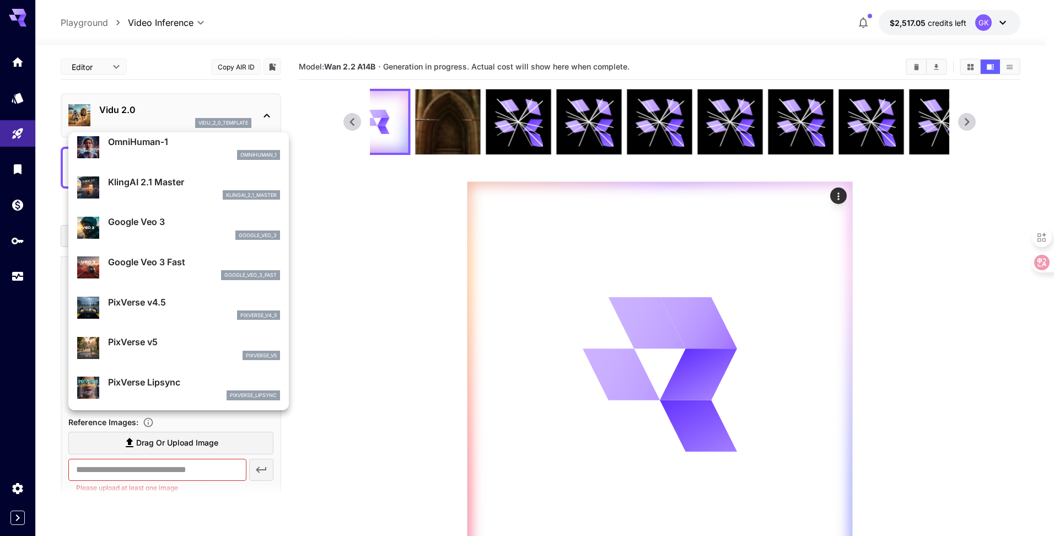
click at [169, 236] on div "google_veo_3" at bounding box center [194, 235] width 172 height 10
type input "**********"
type input "****"
type input "***"
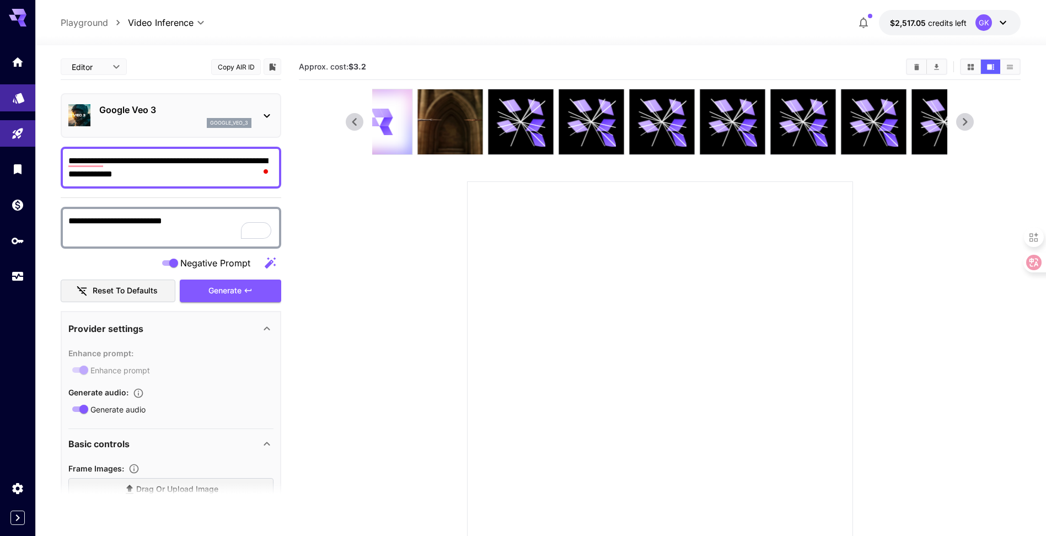
click at [10, 92] on link at bounding box center [17, 97] width 35 height 27
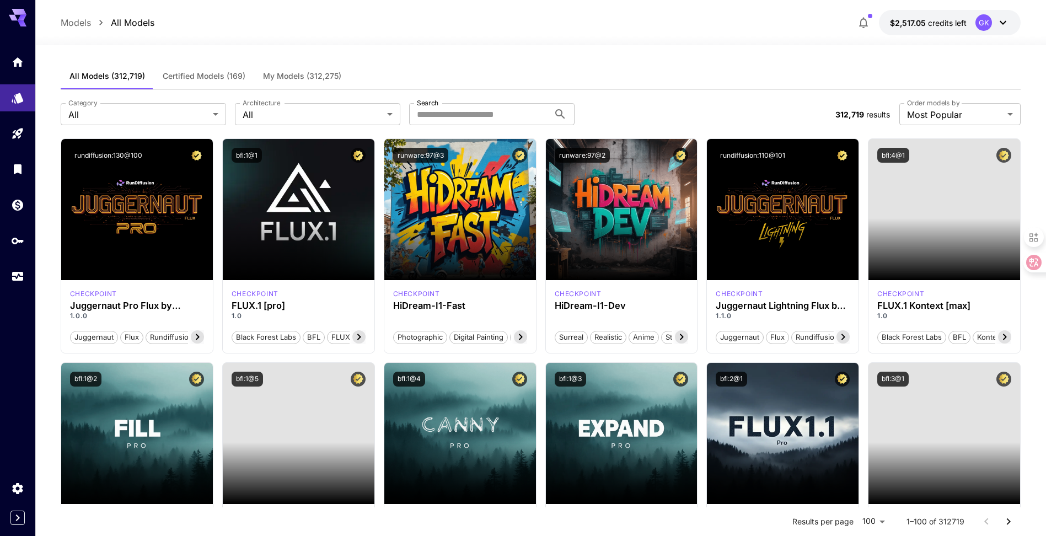
click at [36, 167] on link "Audio Inference" at bounding box center [89, 172] width 108 height 15
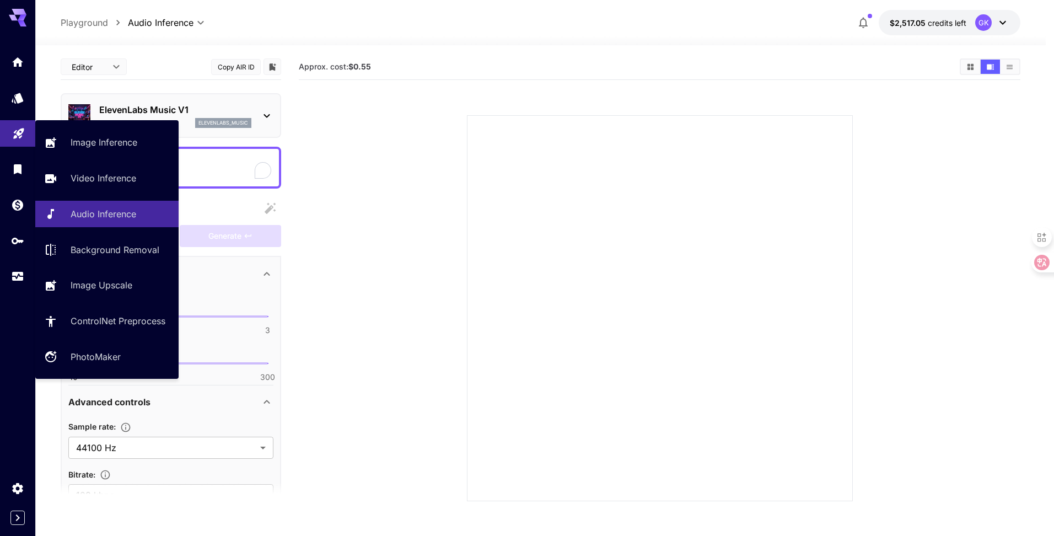
click at [28, 131] on link at bounding box center [17, 133] width 35 height 27
type input "**********"
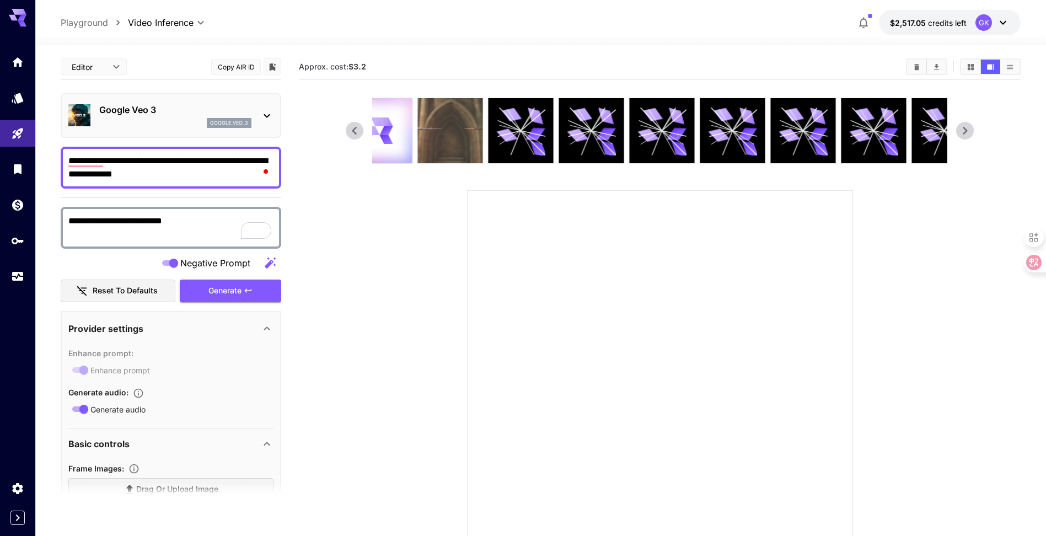
click at [458, 117] on img at bounding box center [450, 130] width 65 height 65
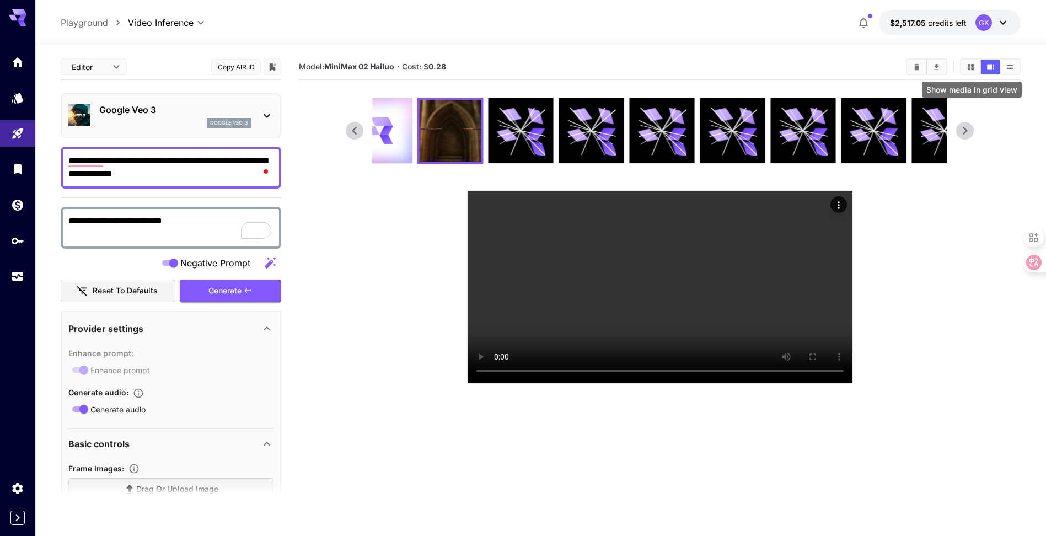
click at [972, 61] on button "Show media in grid view" at bounding box center [970, 67] width 19 height 14
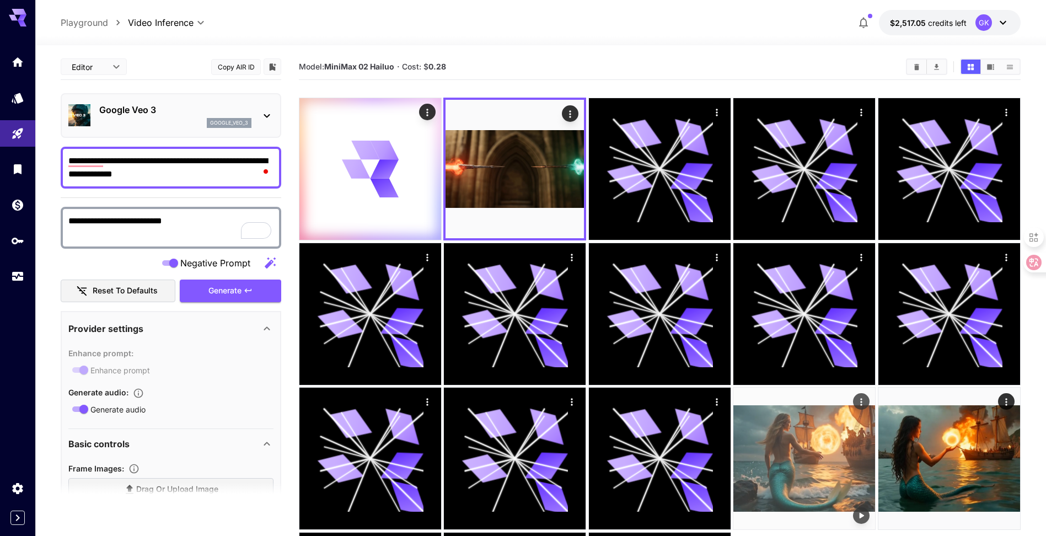
click at [837, 432] on img at bounding box center [804, 459] width 142 height 142
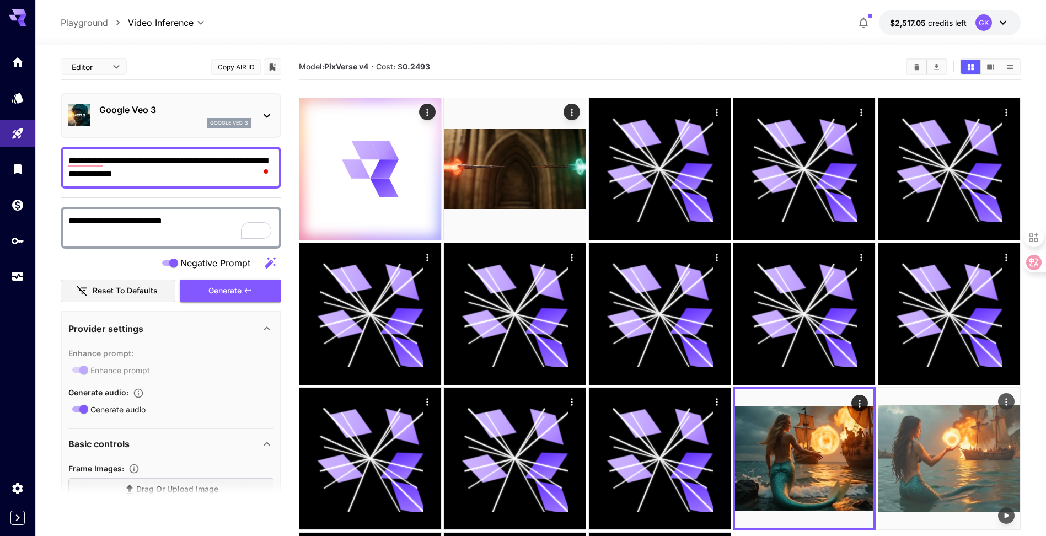
click at [900, 423] on img at bounding box center [949, 459] width 142 height 142
